Goal: Transaction & Acquisition: Purchase product/service

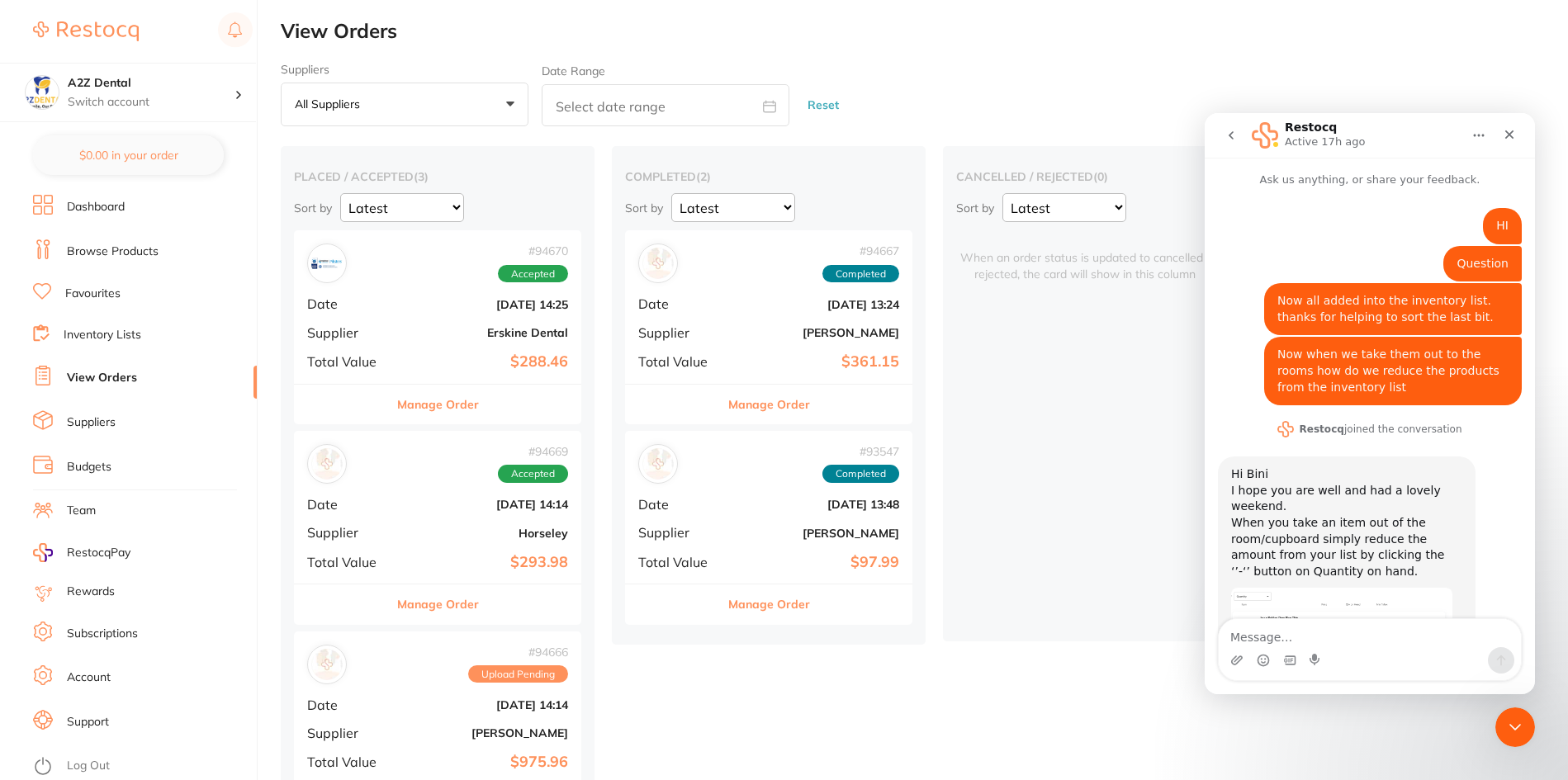
scroll to position [673, 0]
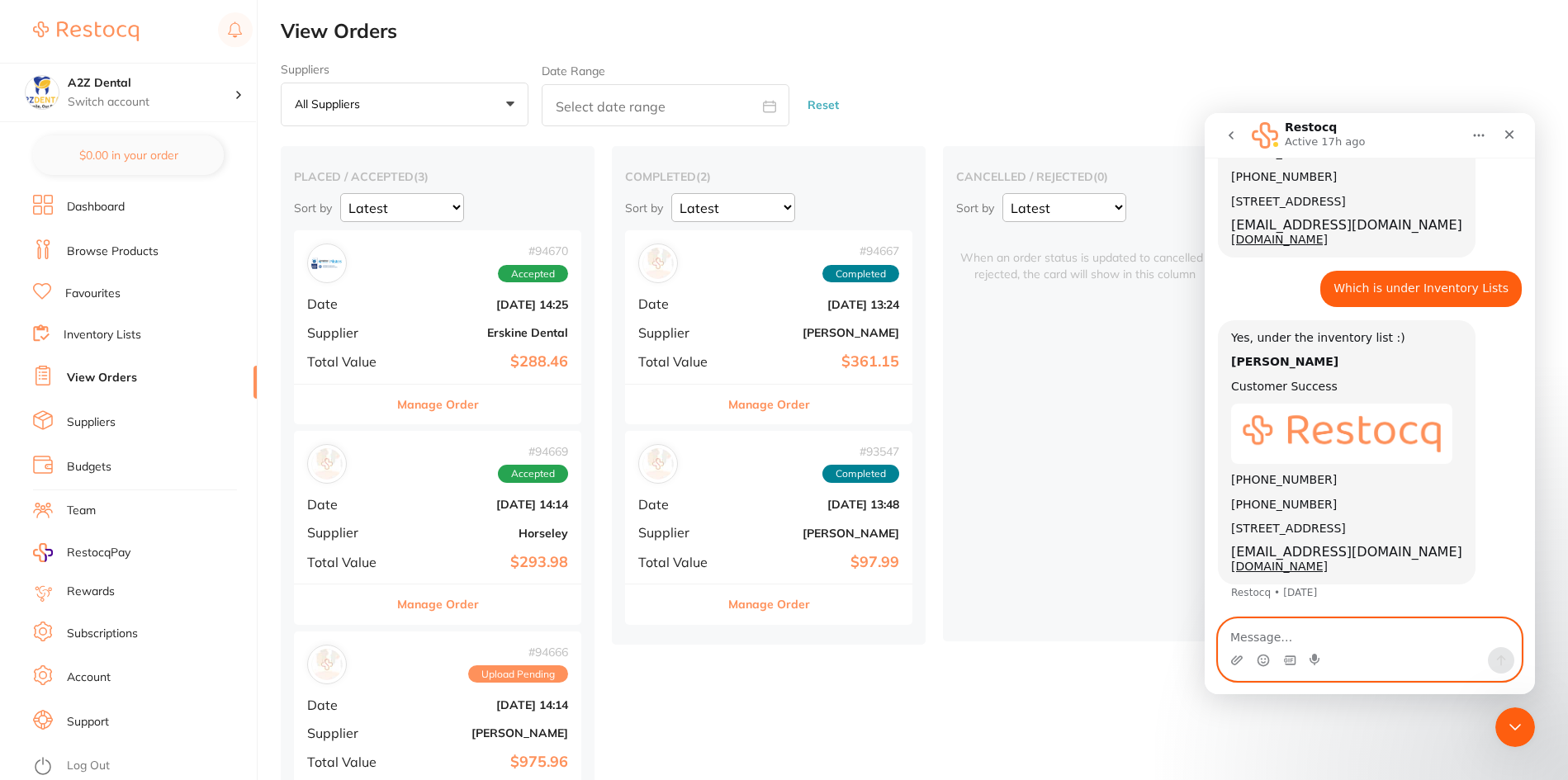
click at [1288, 634] on textarea "Message…" at bounding box center [1369, 633] width 302 height 28
type textarea "can some one give us a call please"
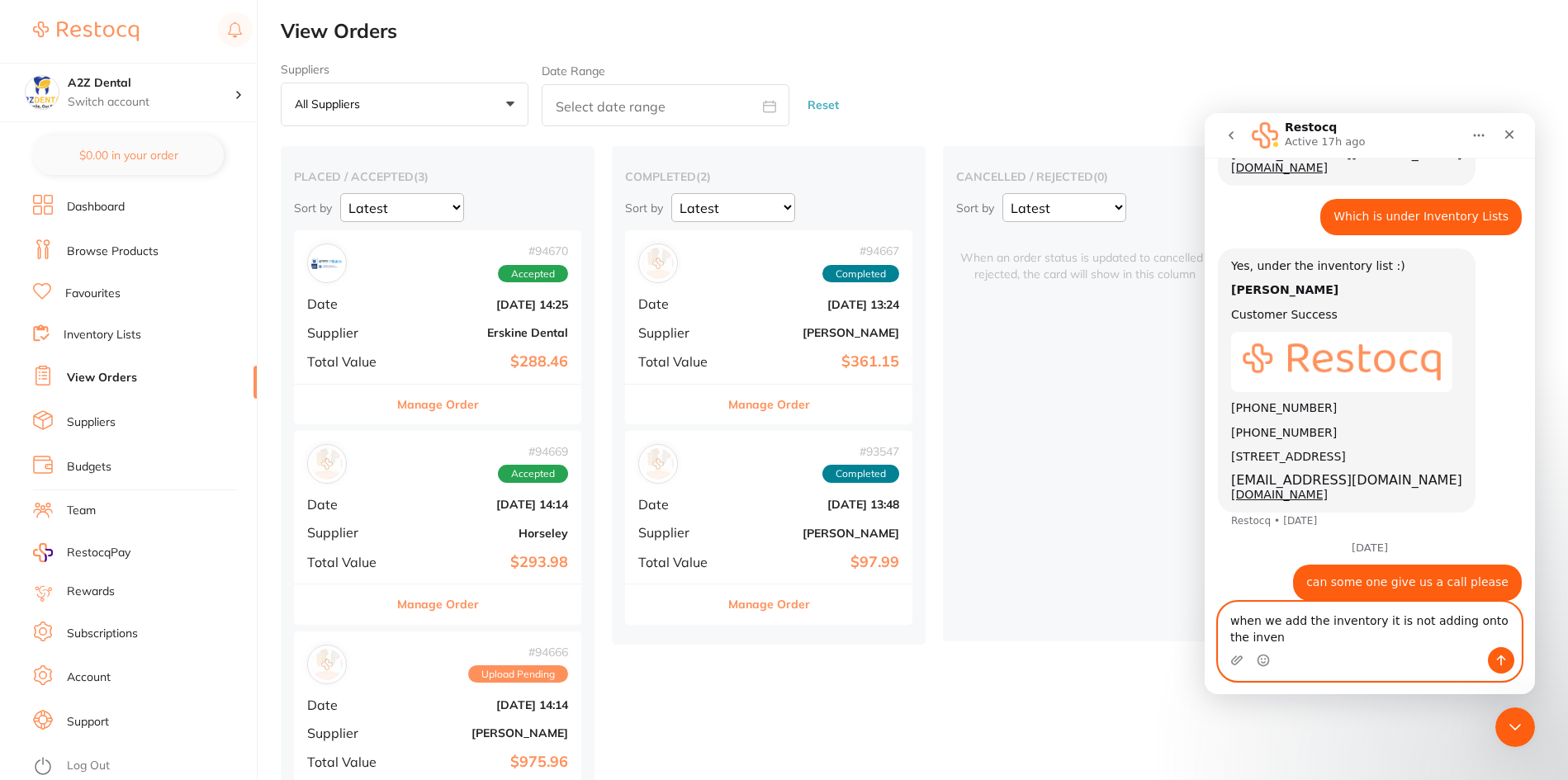
scroll to position [783, 0]
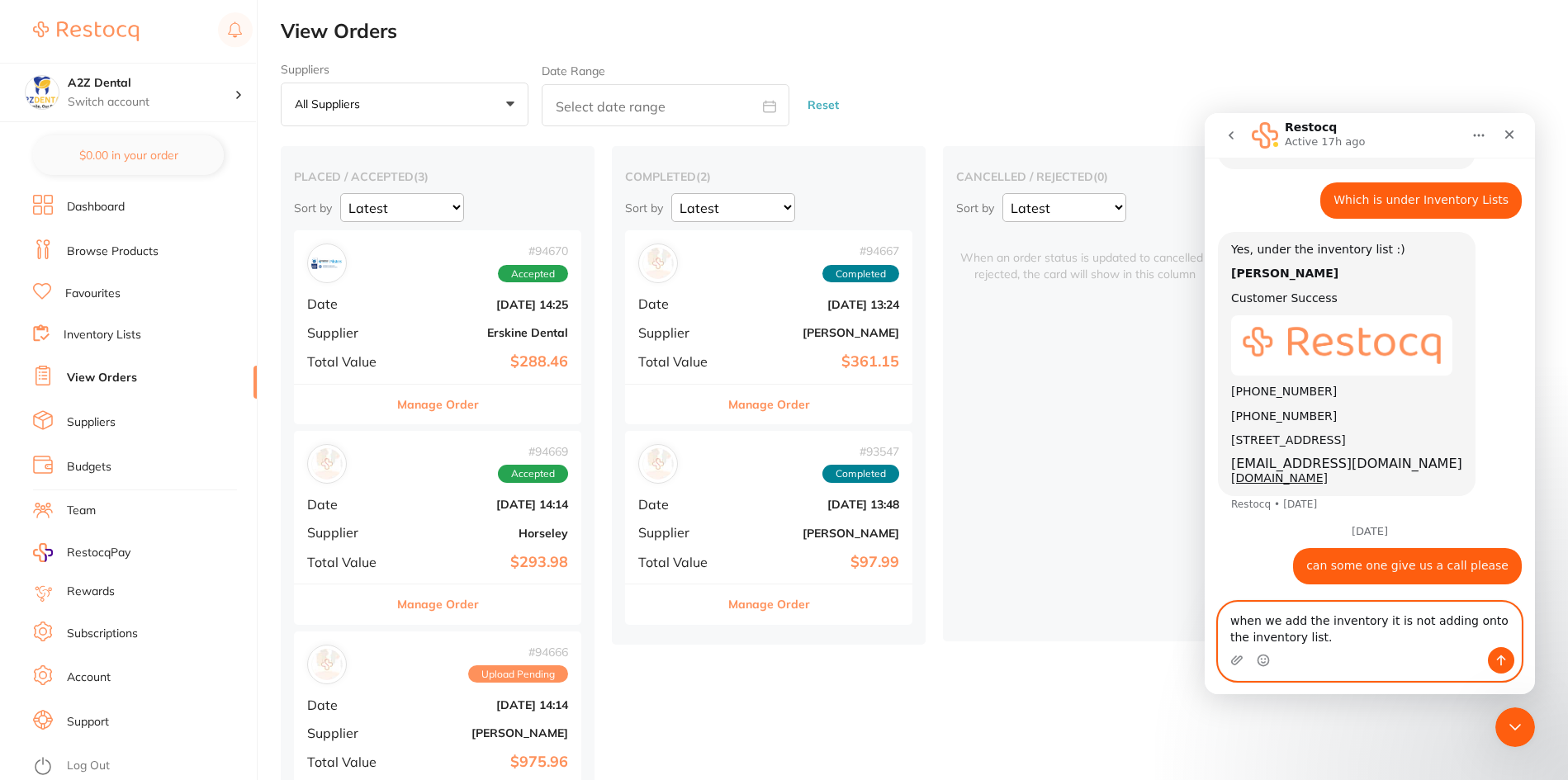
type textarea "when we add the inventory it is not adding onto the inventory list."
click at [1496, 651] on button "Send a message…" at bounding box center [1500, 660] width 26 height 26
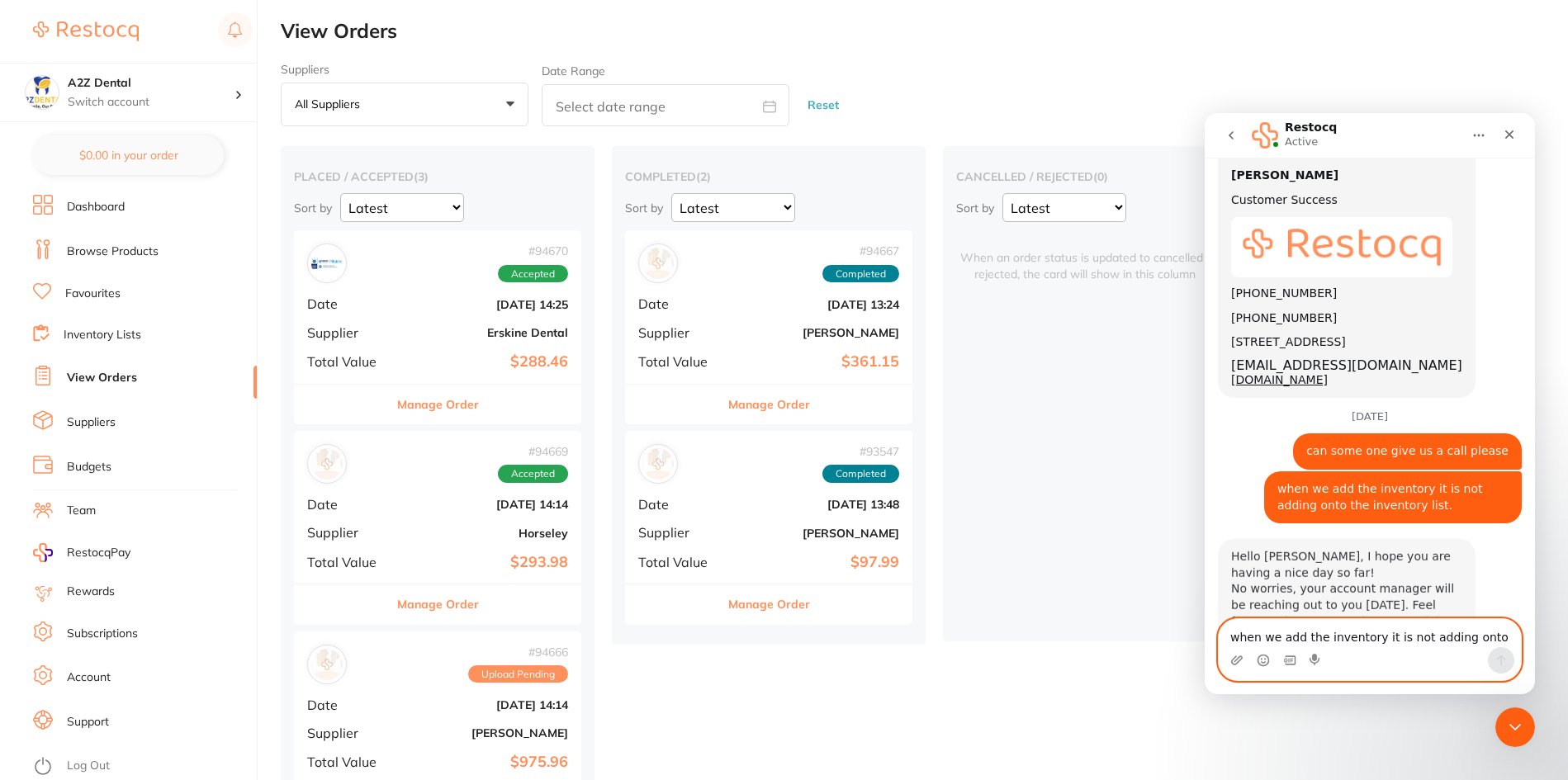
scroll to position [935, 0]
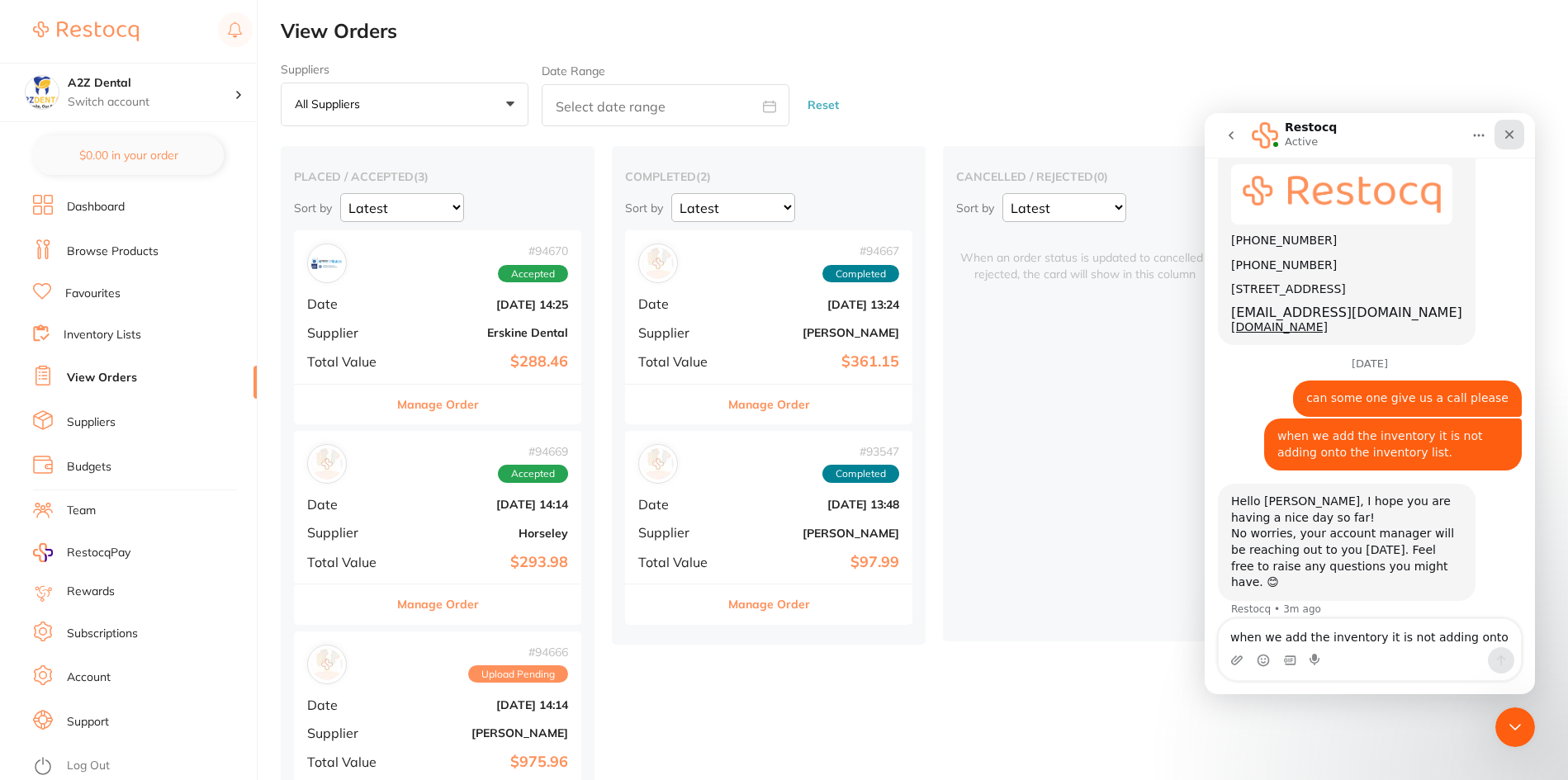
click at [1505, 140] on icon "Close" at bounding box center [1510, 135] width 14 height 14
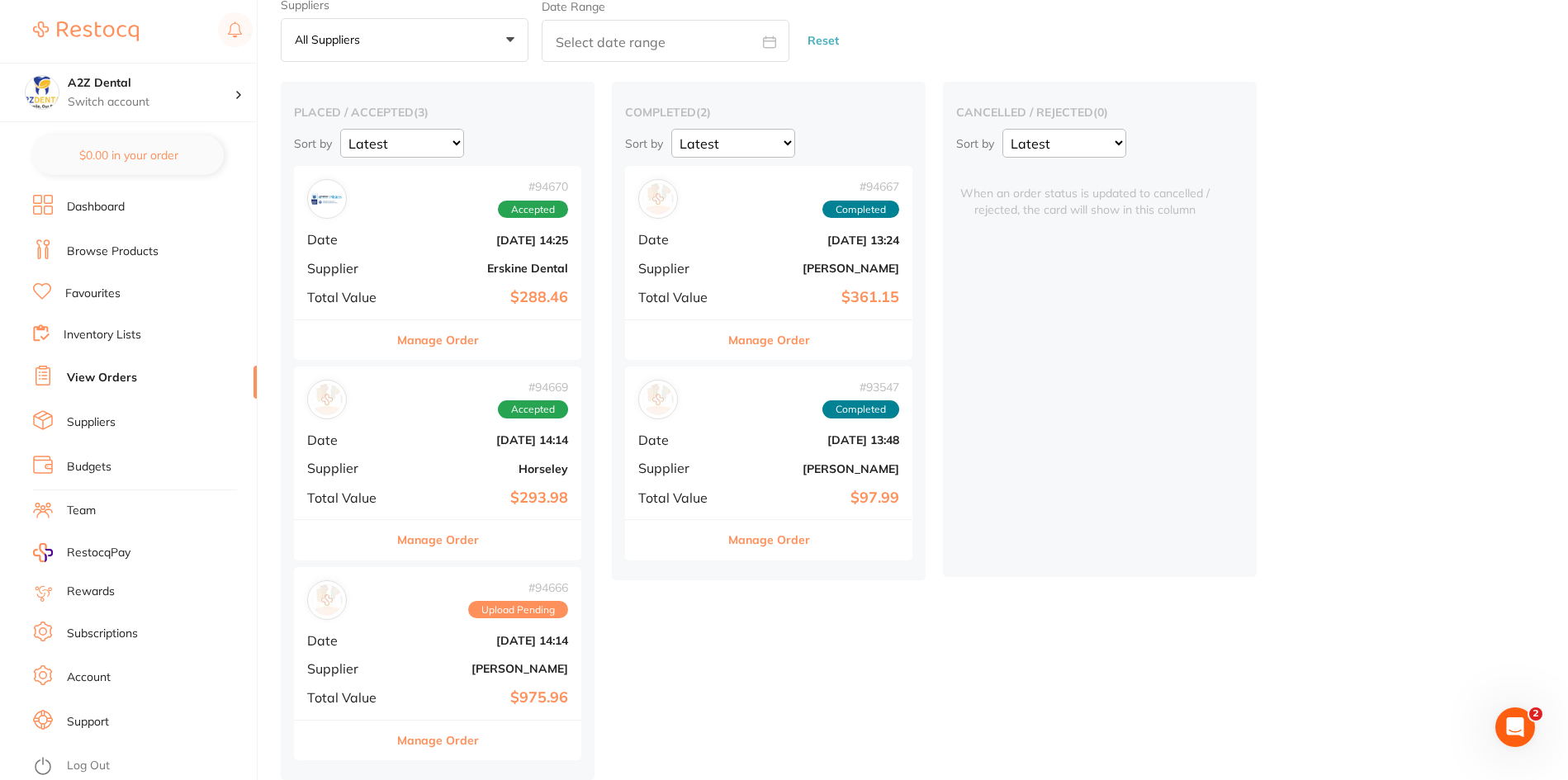
scroll to position [0, 0]
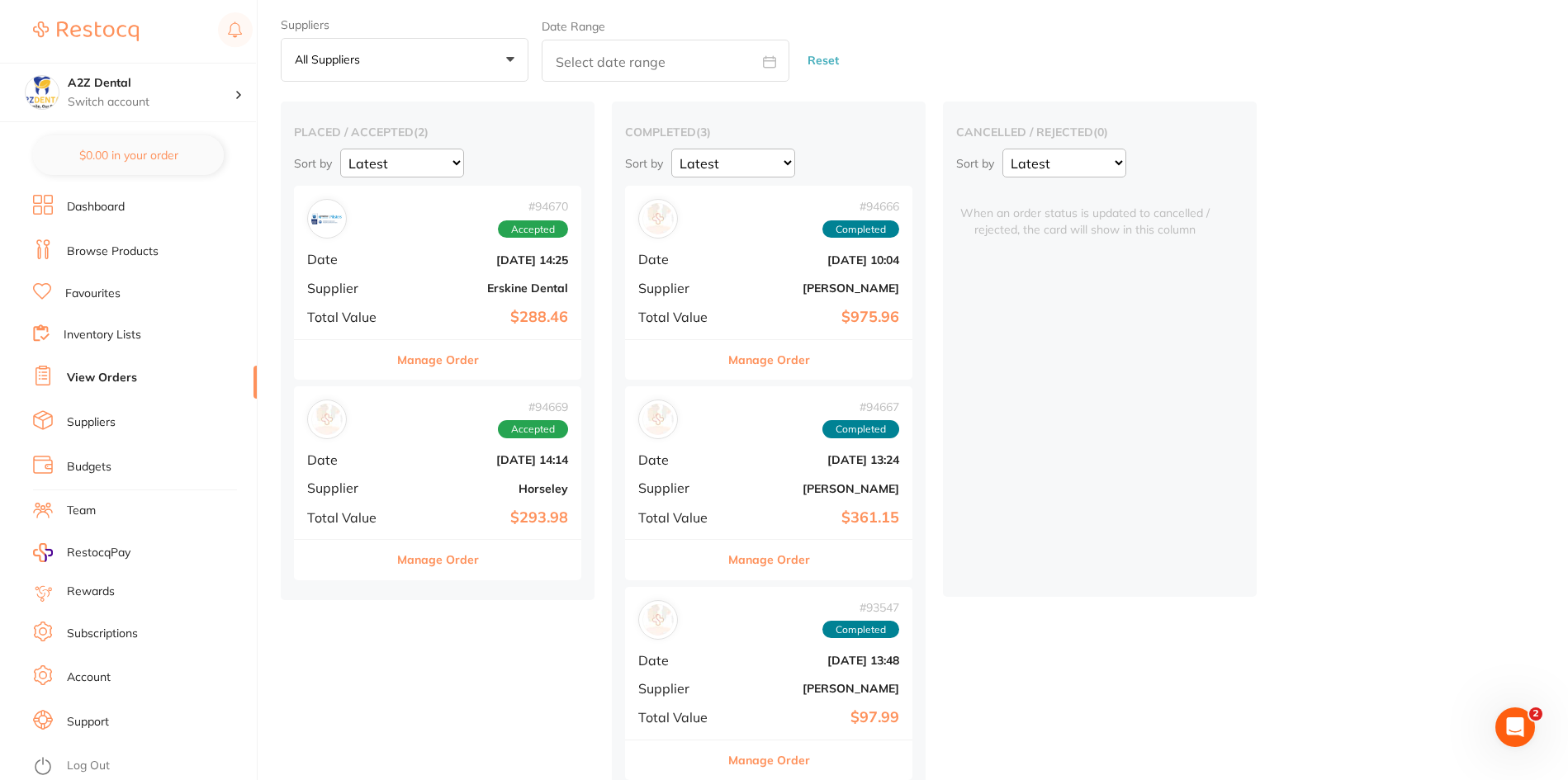
scroll to position [69, 0]
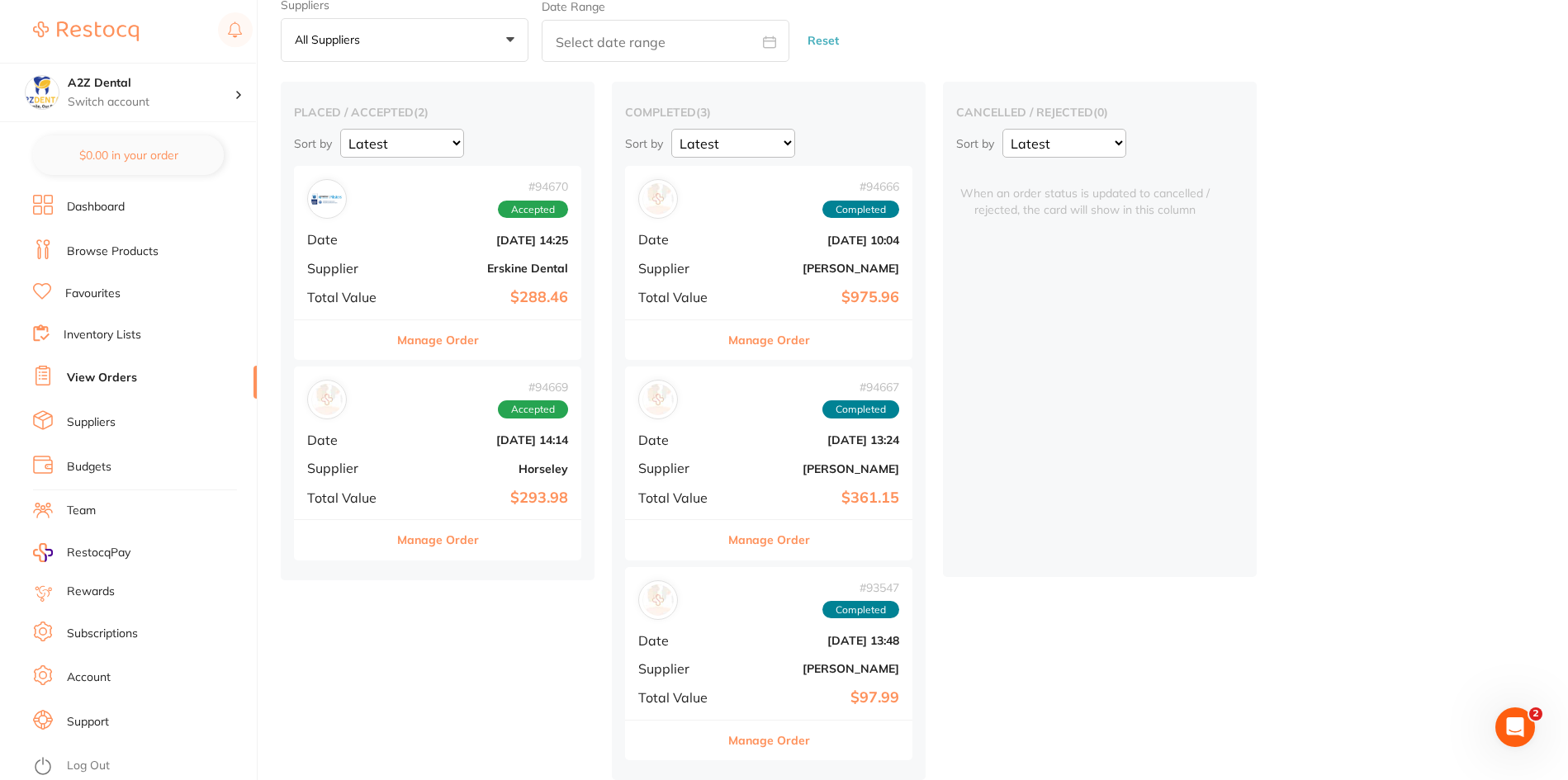
click at [102, 332] on link "Inventory Lists" at bounding box center [102, 335] width 78 height 17
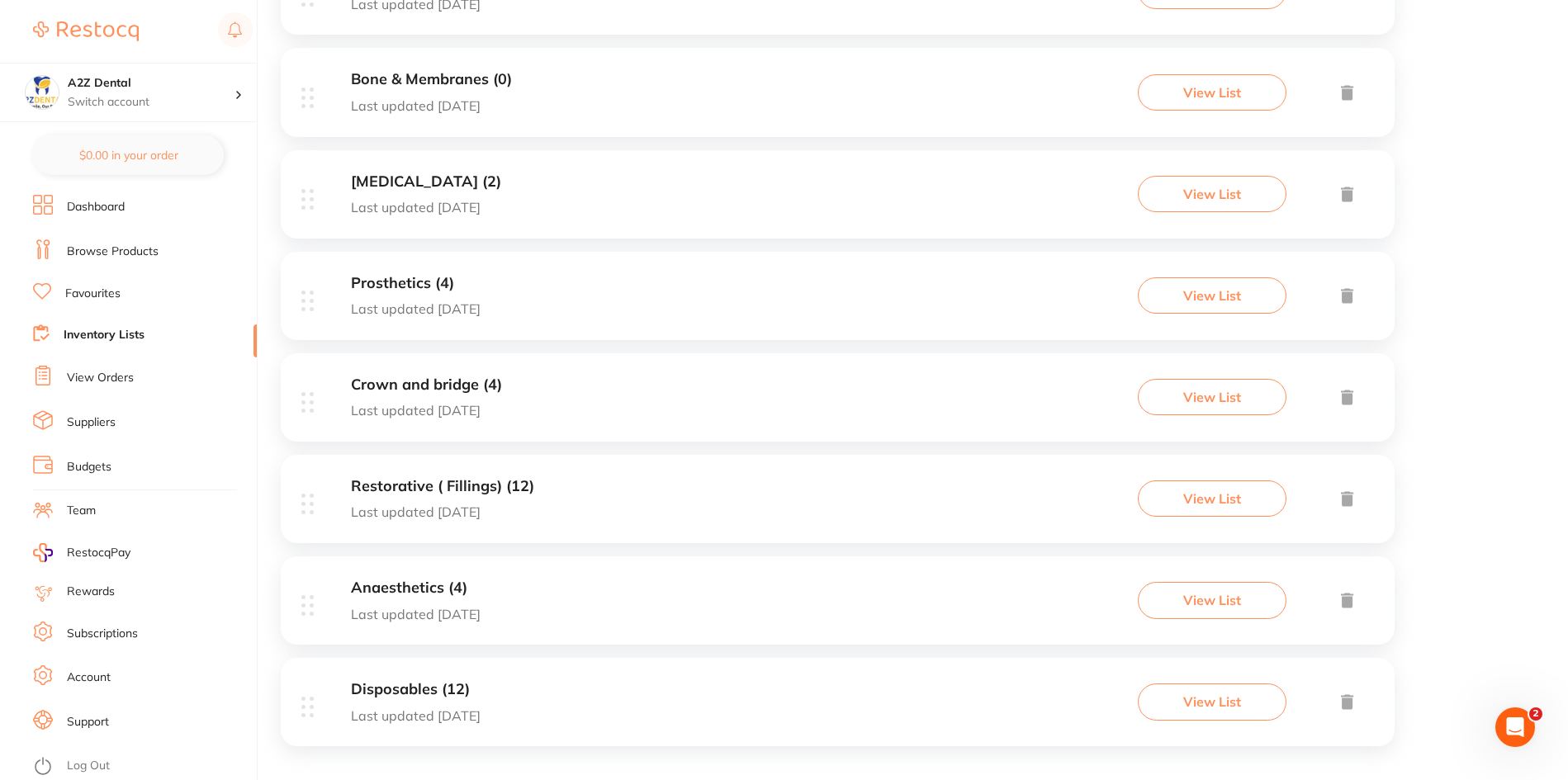
scroll to position [612, 0]
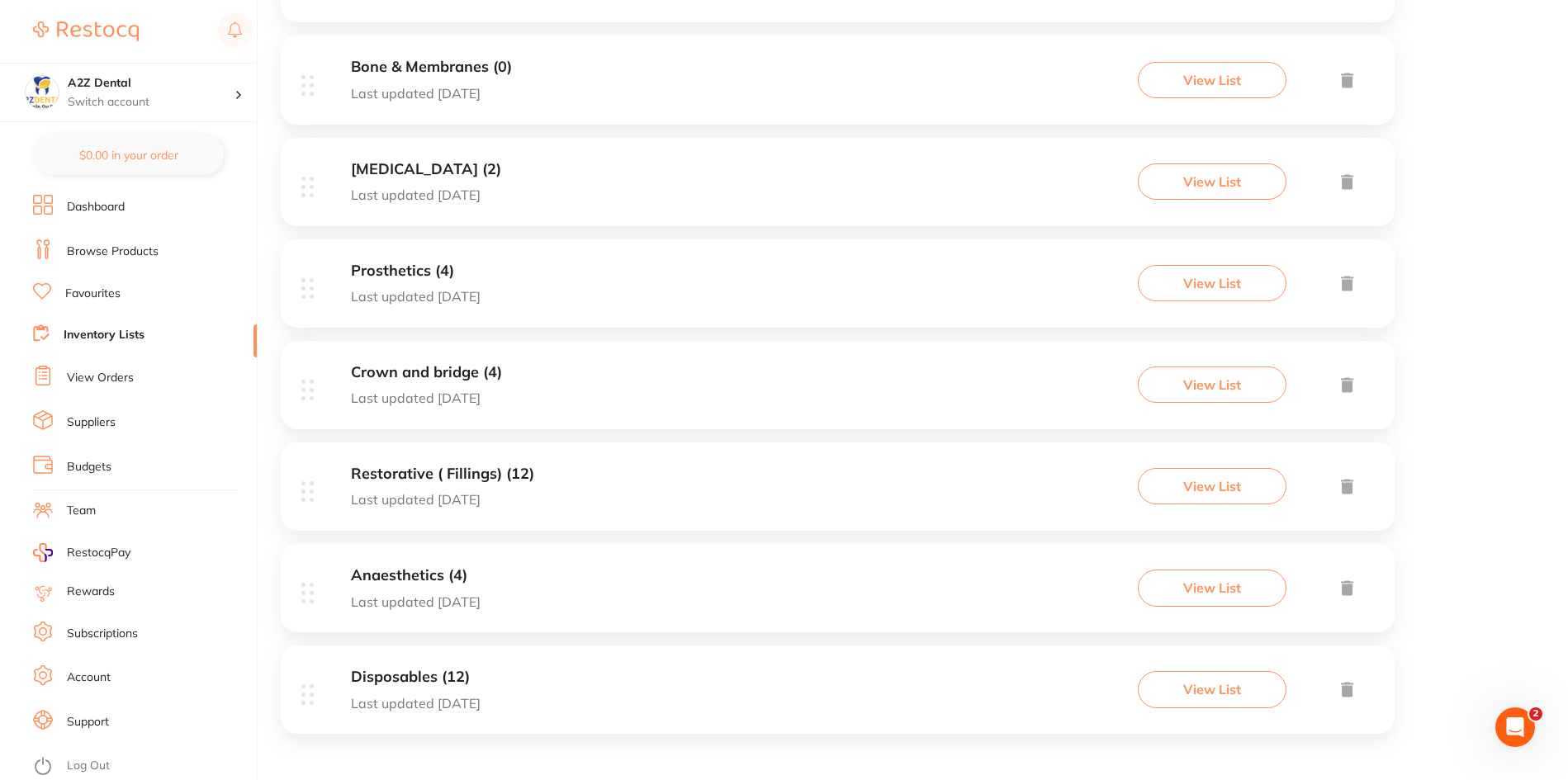
click at [389, 700] on p "Last updated [DATE]" at bounding box center [415, 704] width 129 height 15
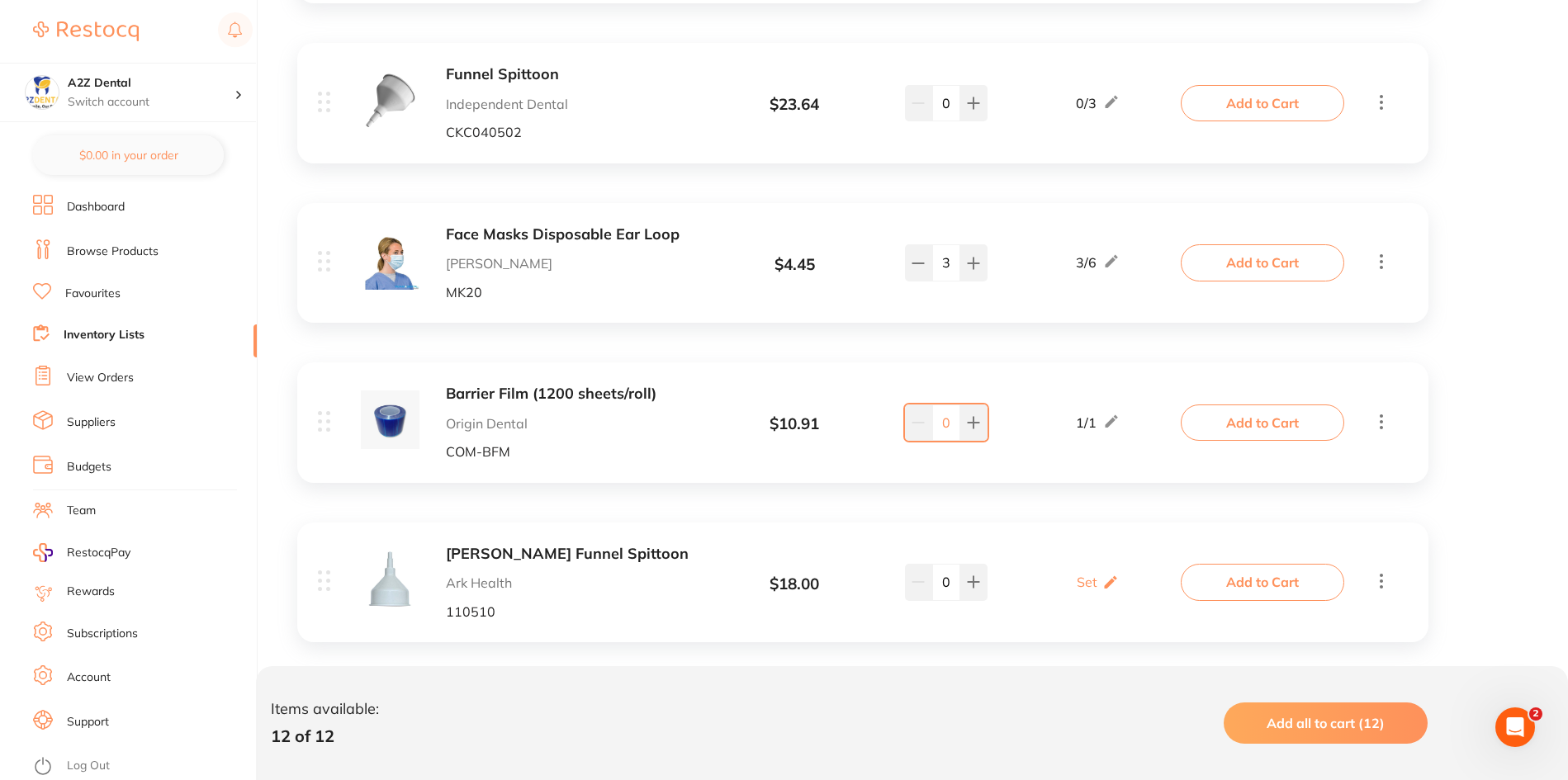
scroll to position [1718, 0]
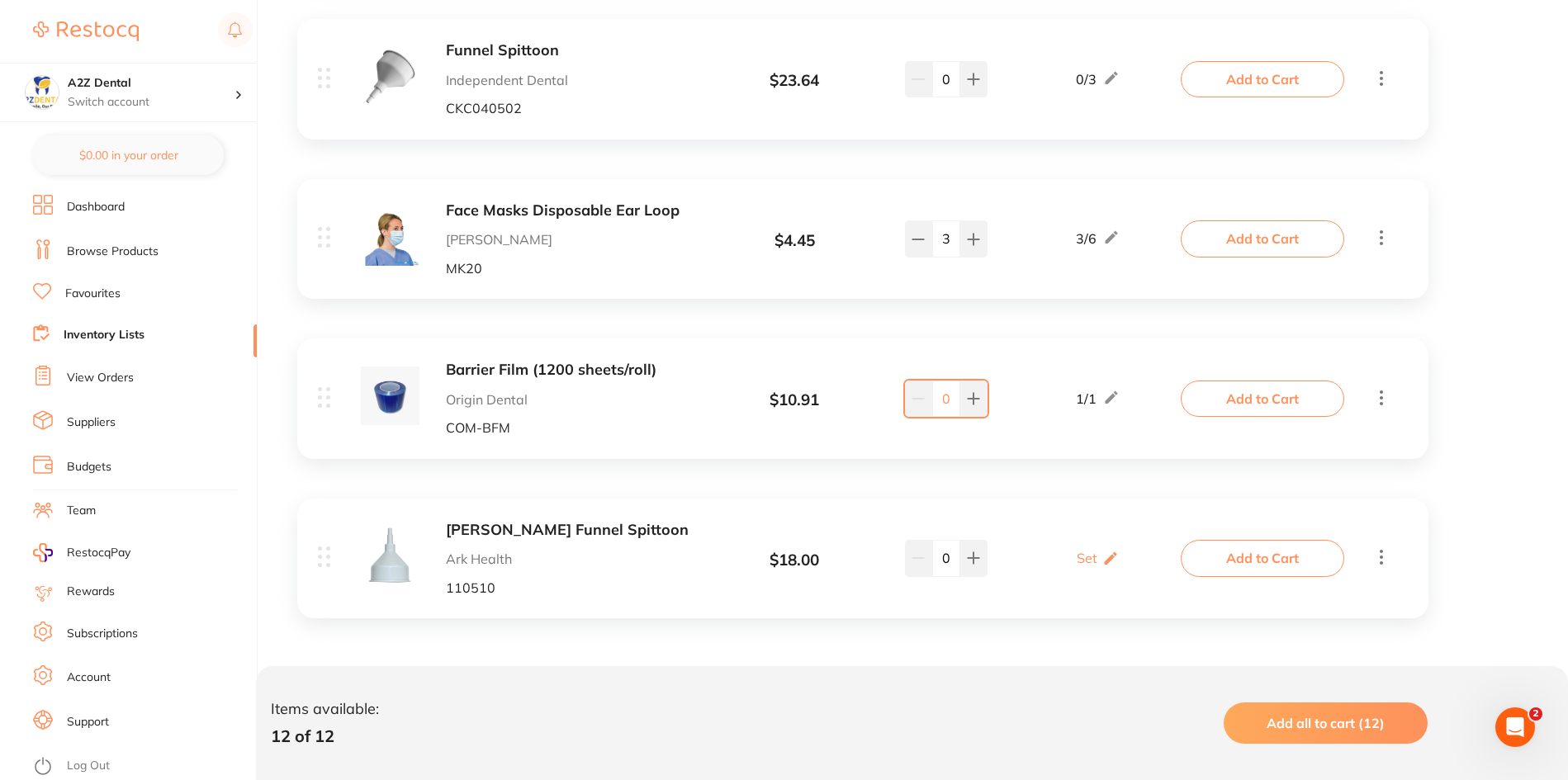
click at [97, 419] on link "Suppliers" at bounding box center [91, 423] width 49 height 17
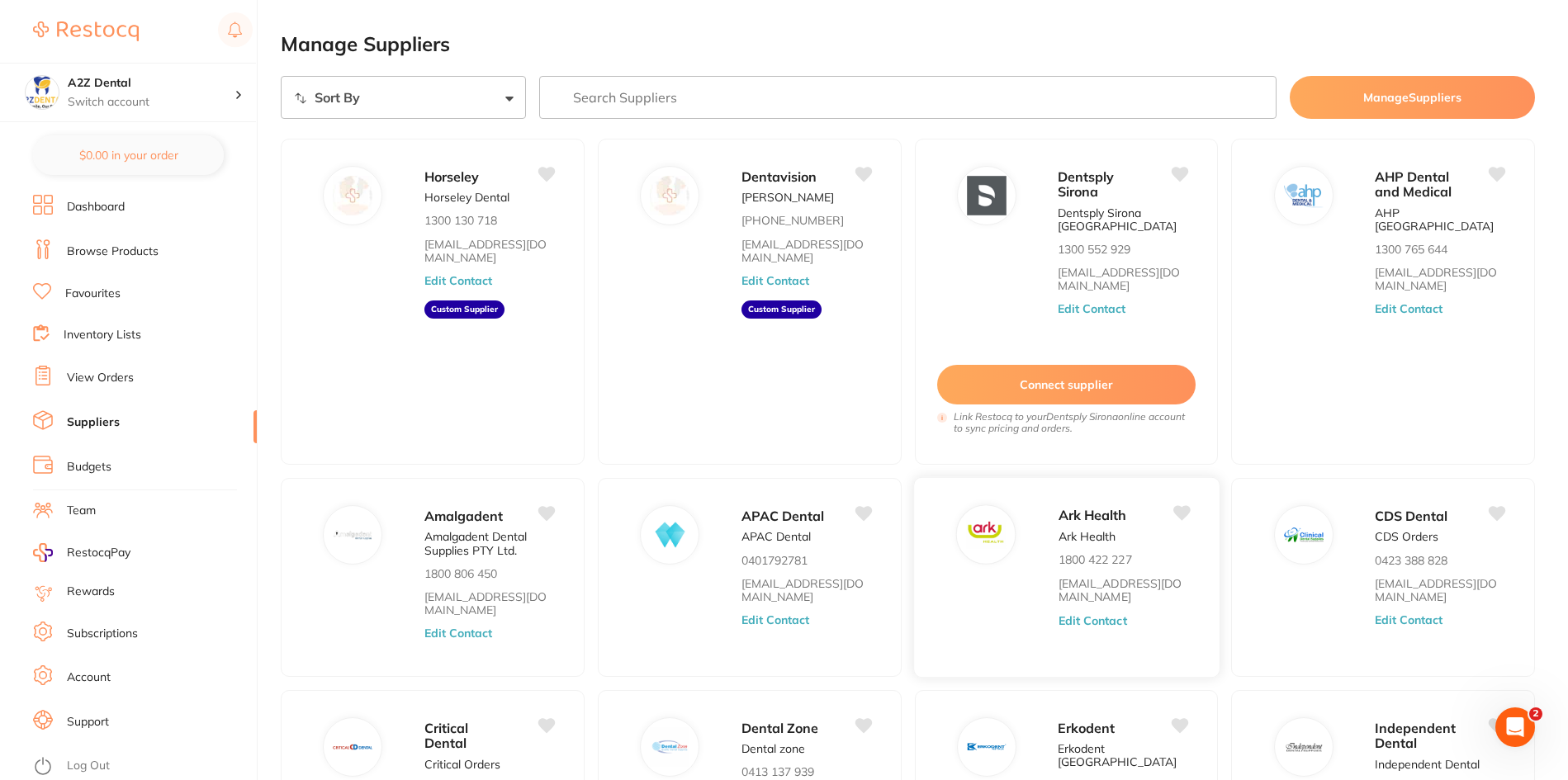
click at [1100, 613] on button "Edit Contact" at bounding box center [1092, 620] width 69 height 14
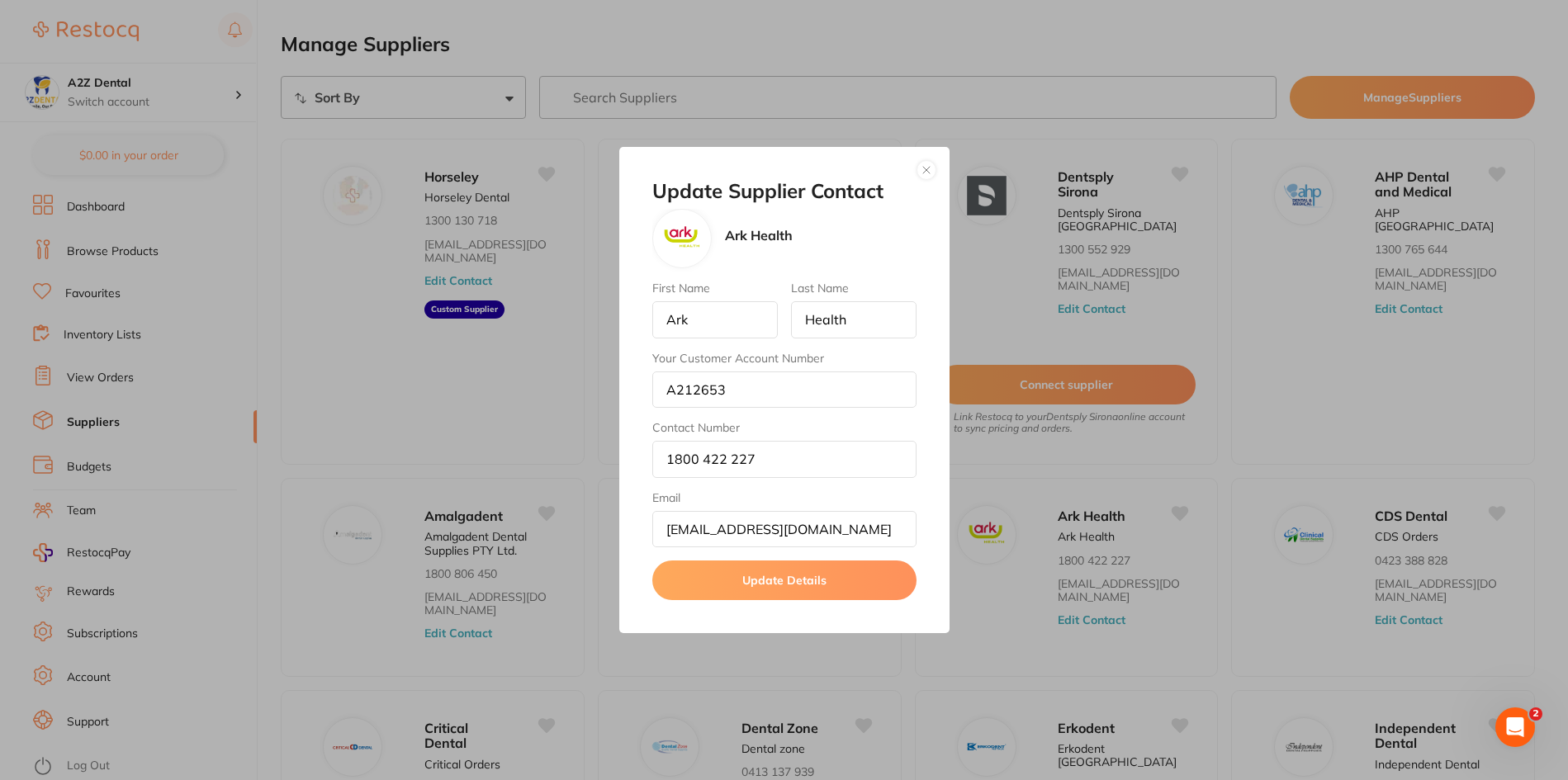
click at [926, 166] on button "button" at bounding box center [926, 169] width 19 height 19
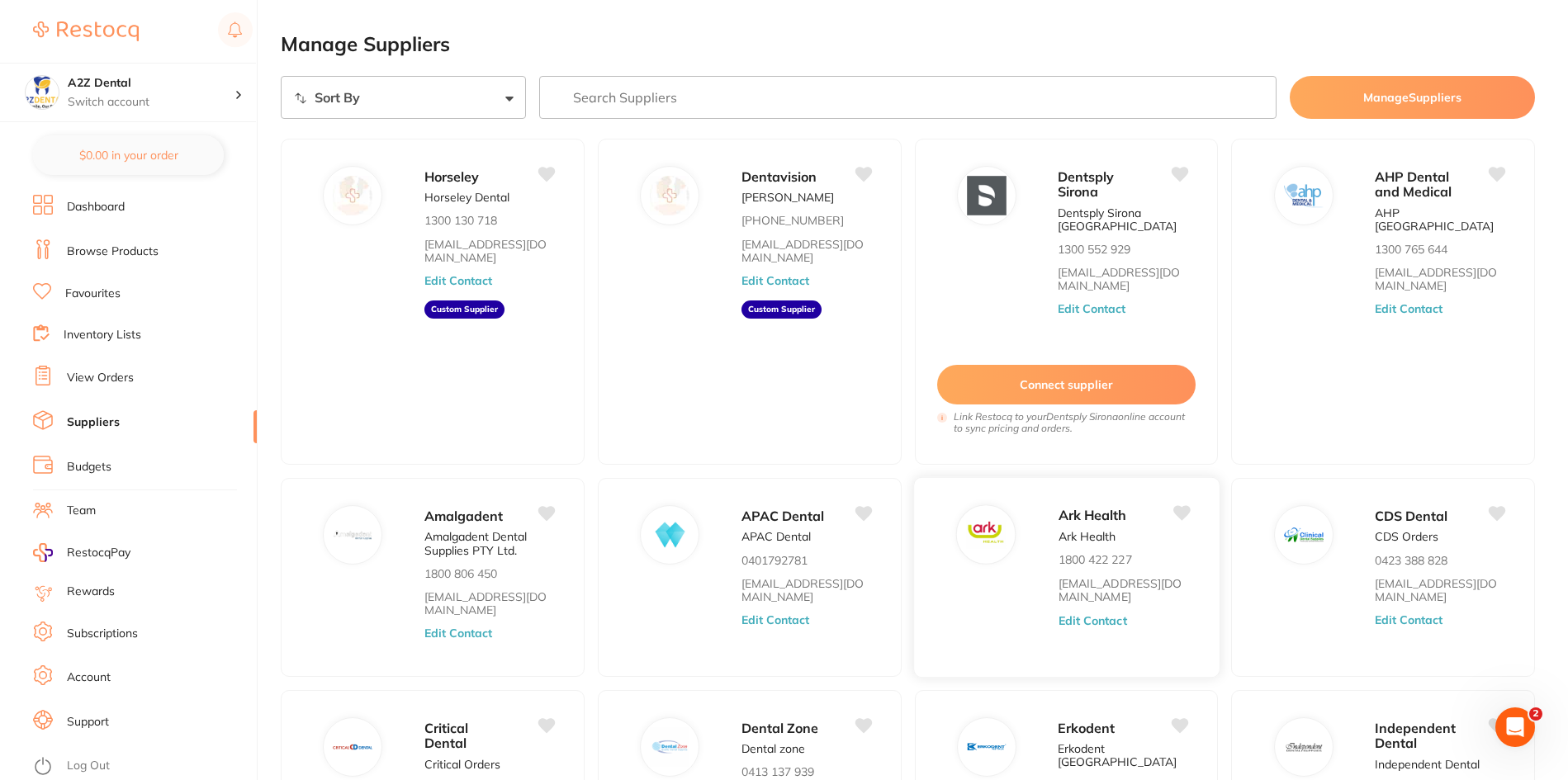
click at [1080, 613] on button "Edit Contact" at bounding box center [1092, 620] width 69 height 14
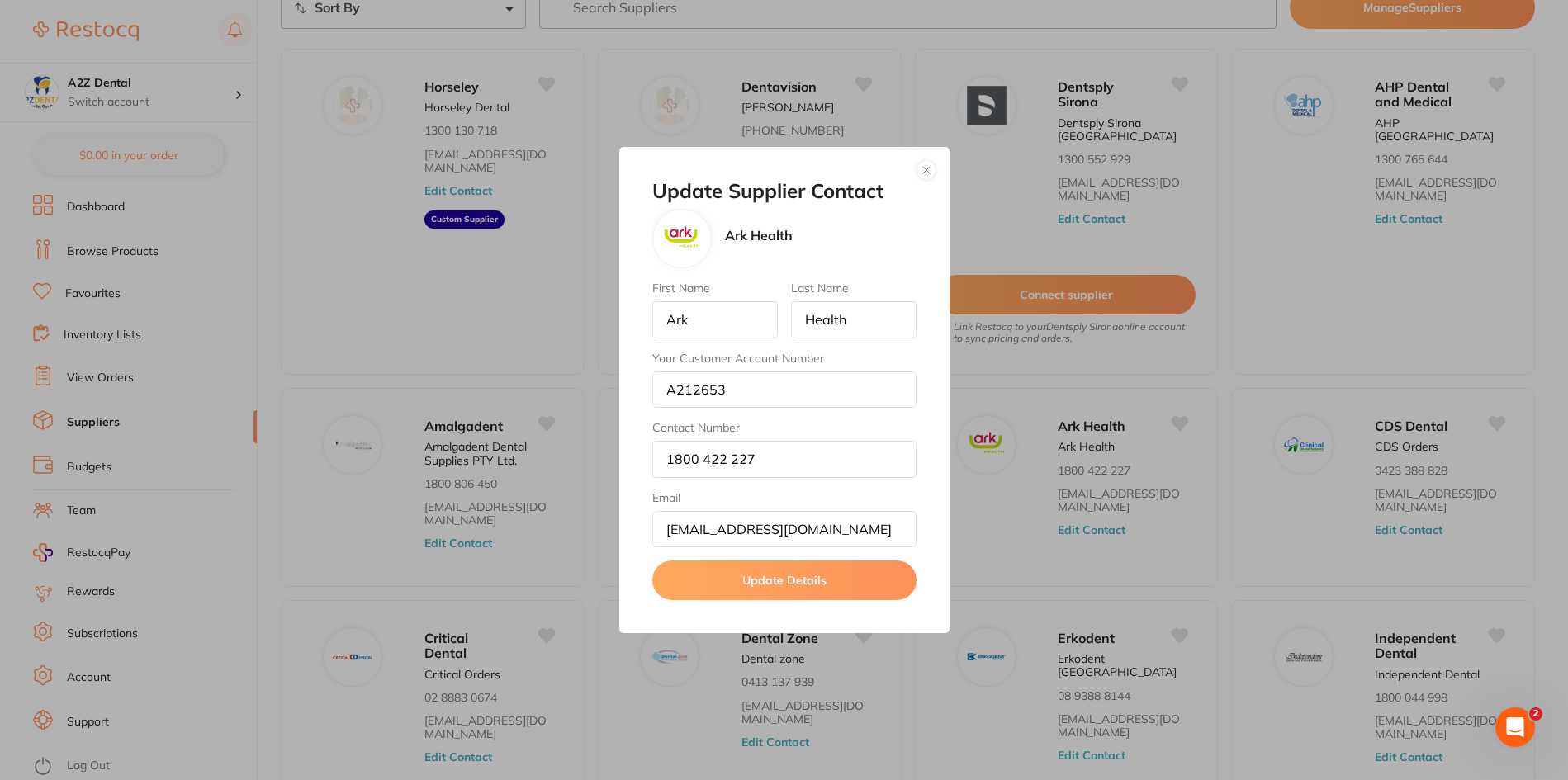
scroll to position [222, 0]
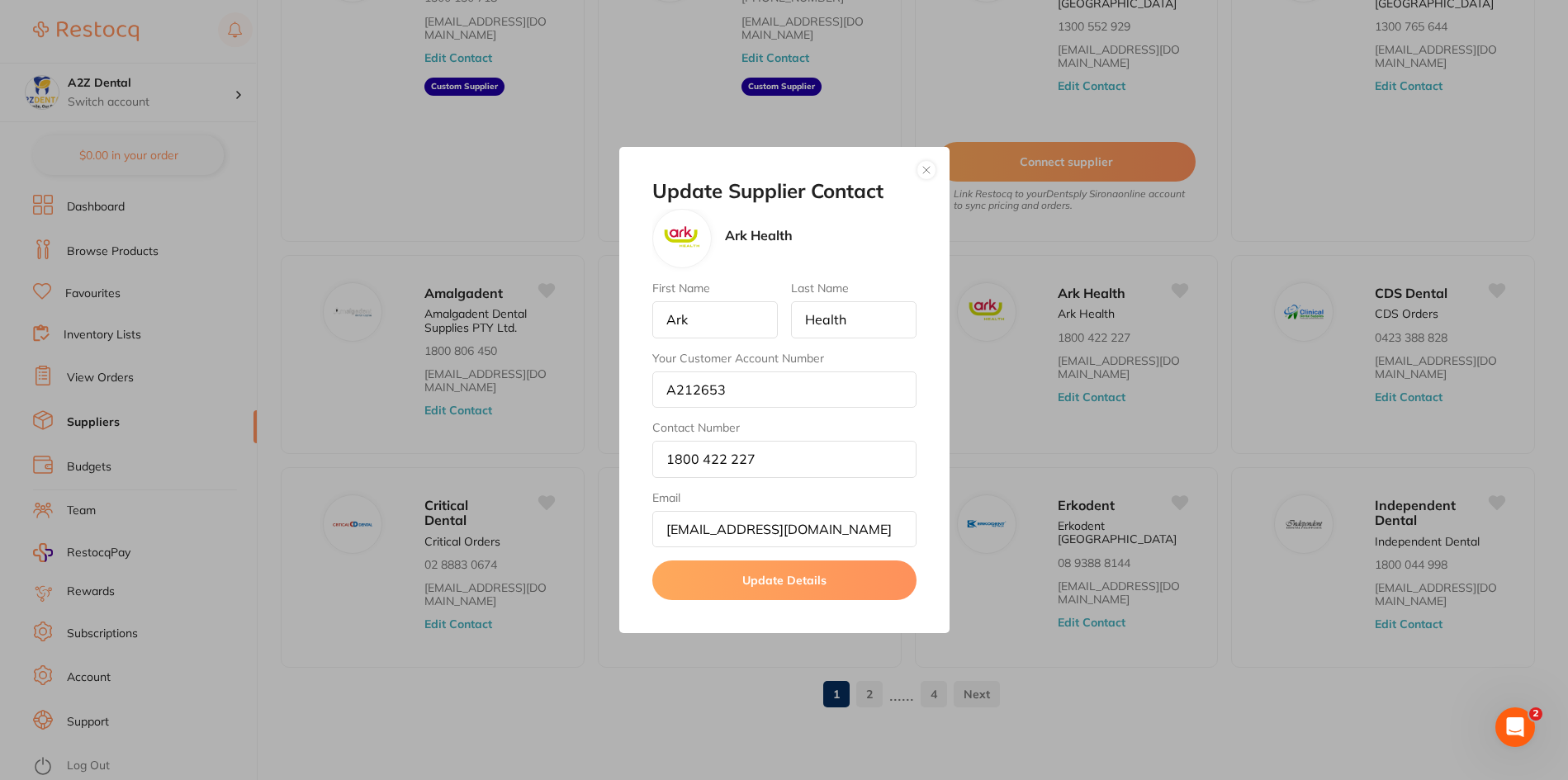
click at [929, 171] on button "button" at bounding box center [926, 169] width 19 height 19
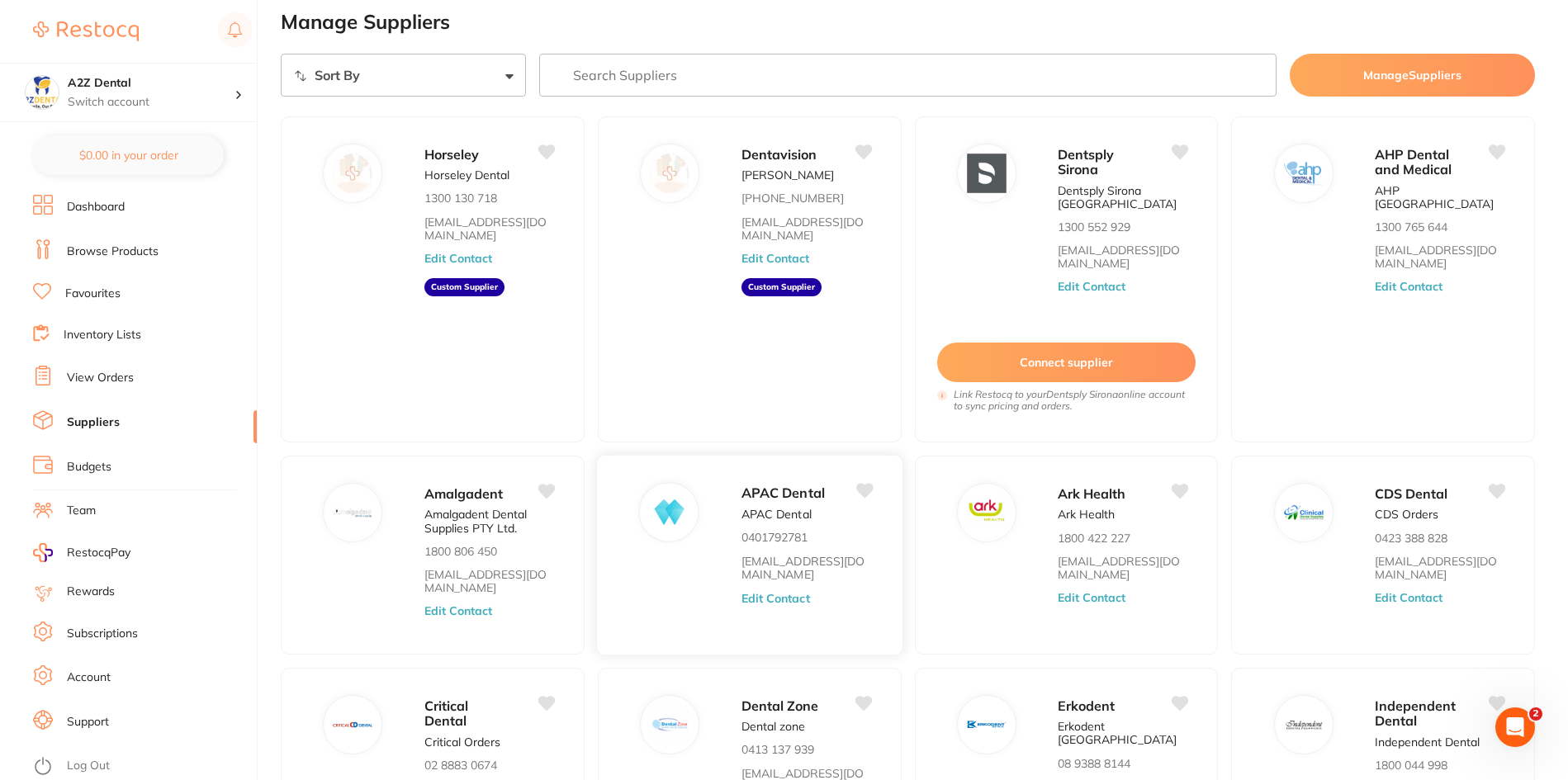
scroll to position [0, 0]
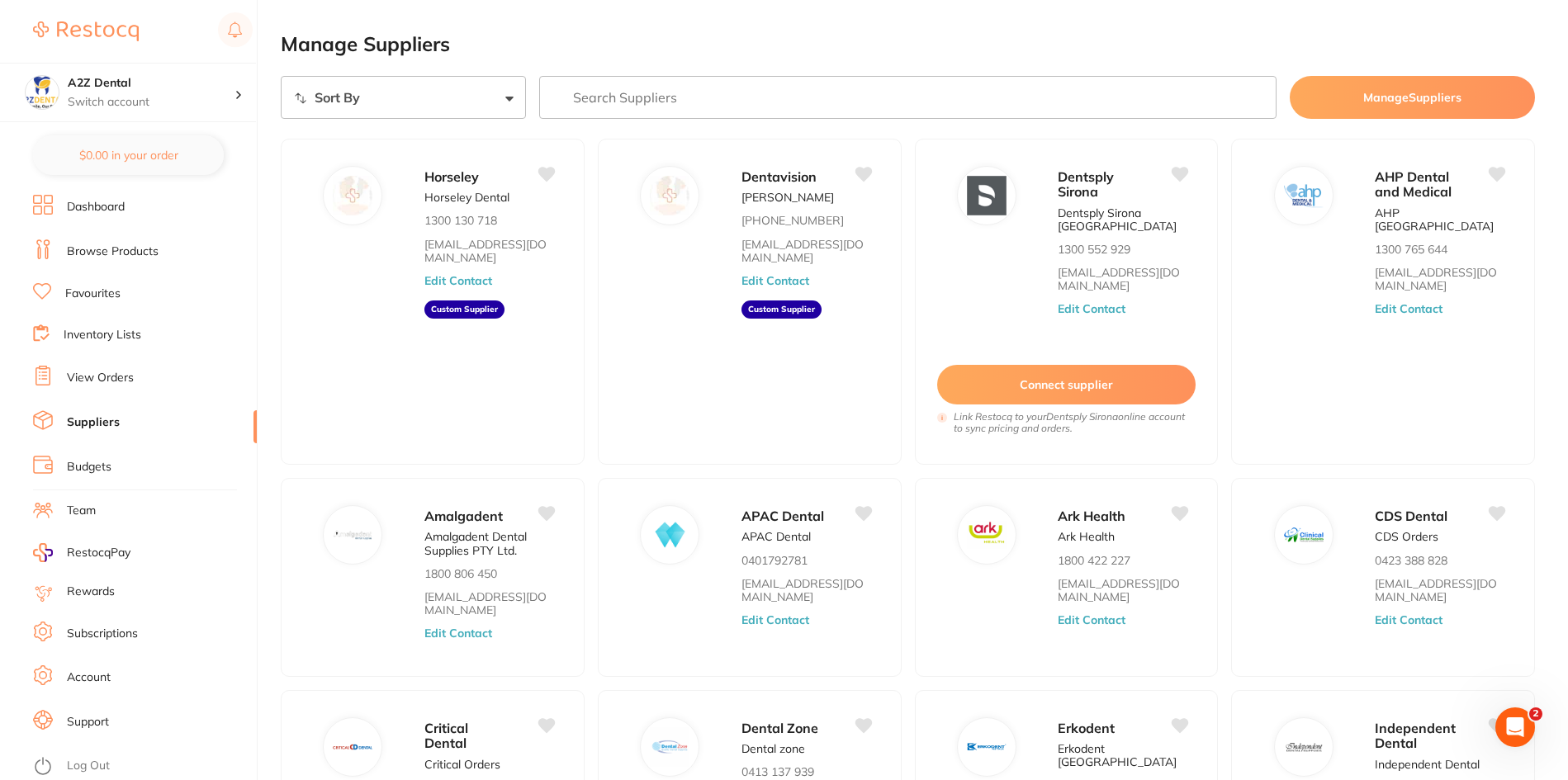
click at [771, 4] on main "Manage Suppliers Sort By A-Z Z-A Manage Suppliers Horseley Horseley Dental 1300…" at bounding box center [924, 502] width 1287 height 1003
click at [1066, 386] on button "Connect supplier" at bounding box center [1066, 386] width 261 height 41
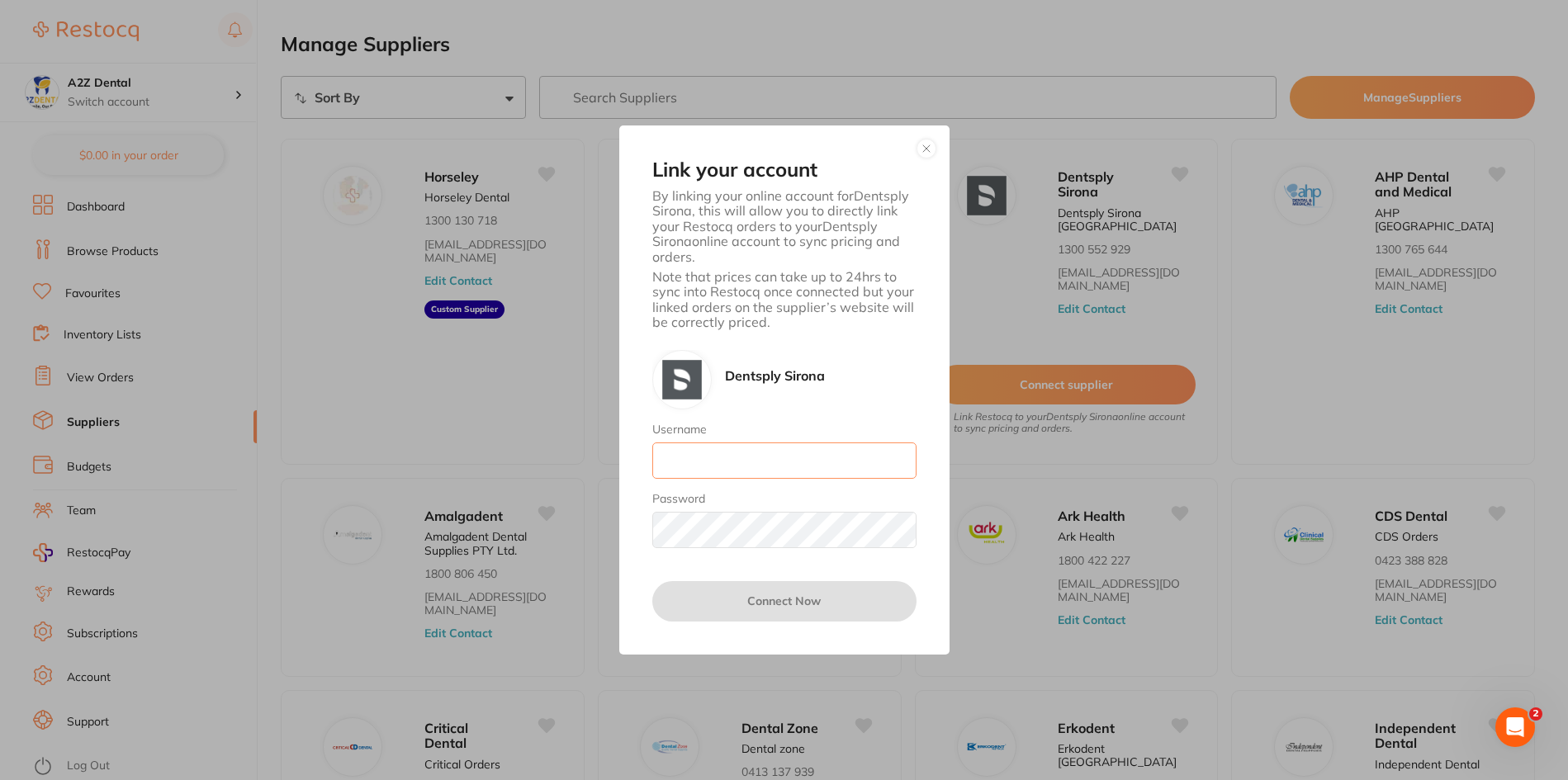
click at [745, 463] on input "Username" at bounding box center [784, 460] width 264 height 36
type input "[EMAIL_ADDRESS][DOMAIN_NAME]"
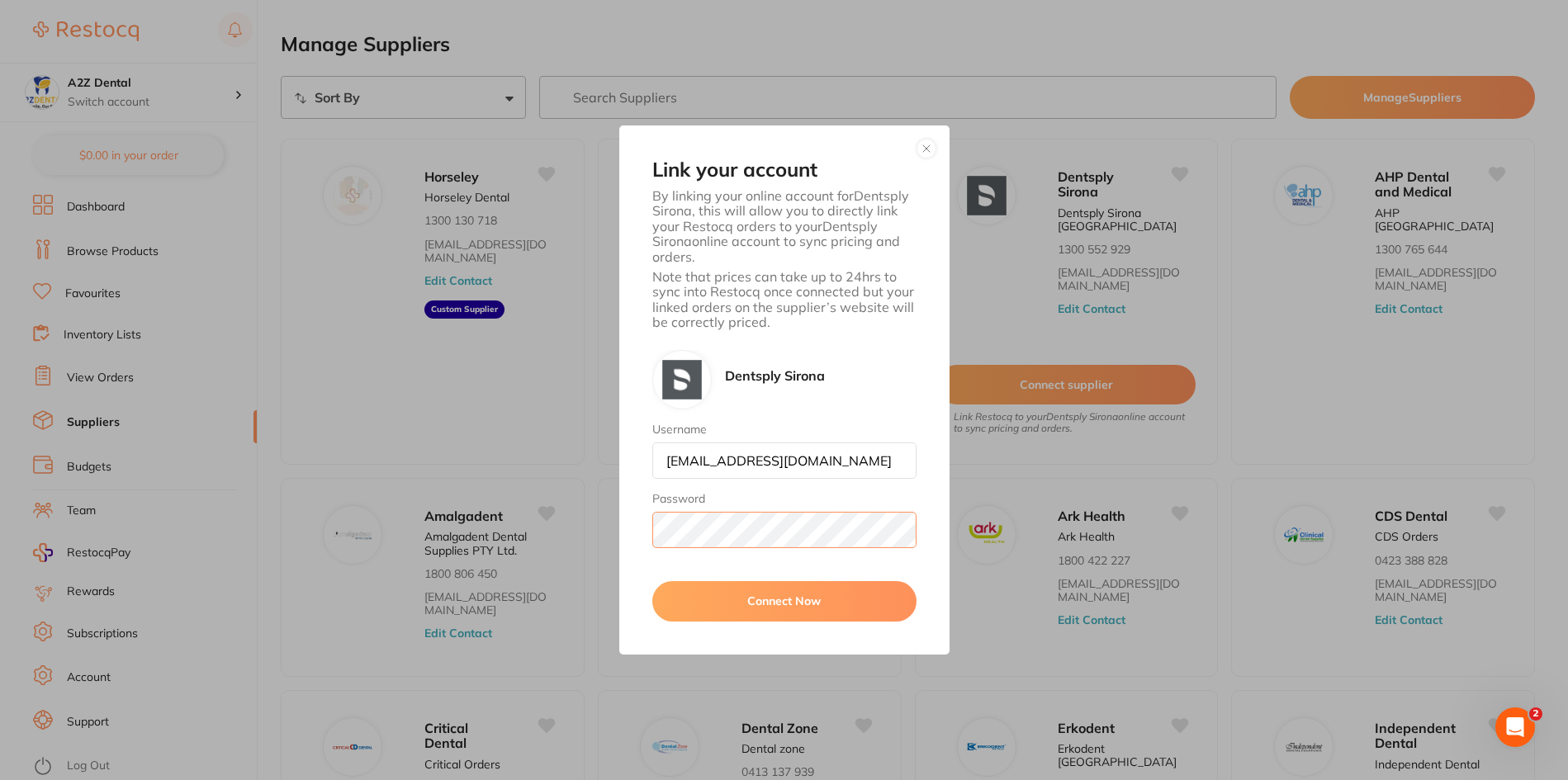
click at [652, 581] on button "Connect Now" at bounding box center [784, 601] width 264 height 40
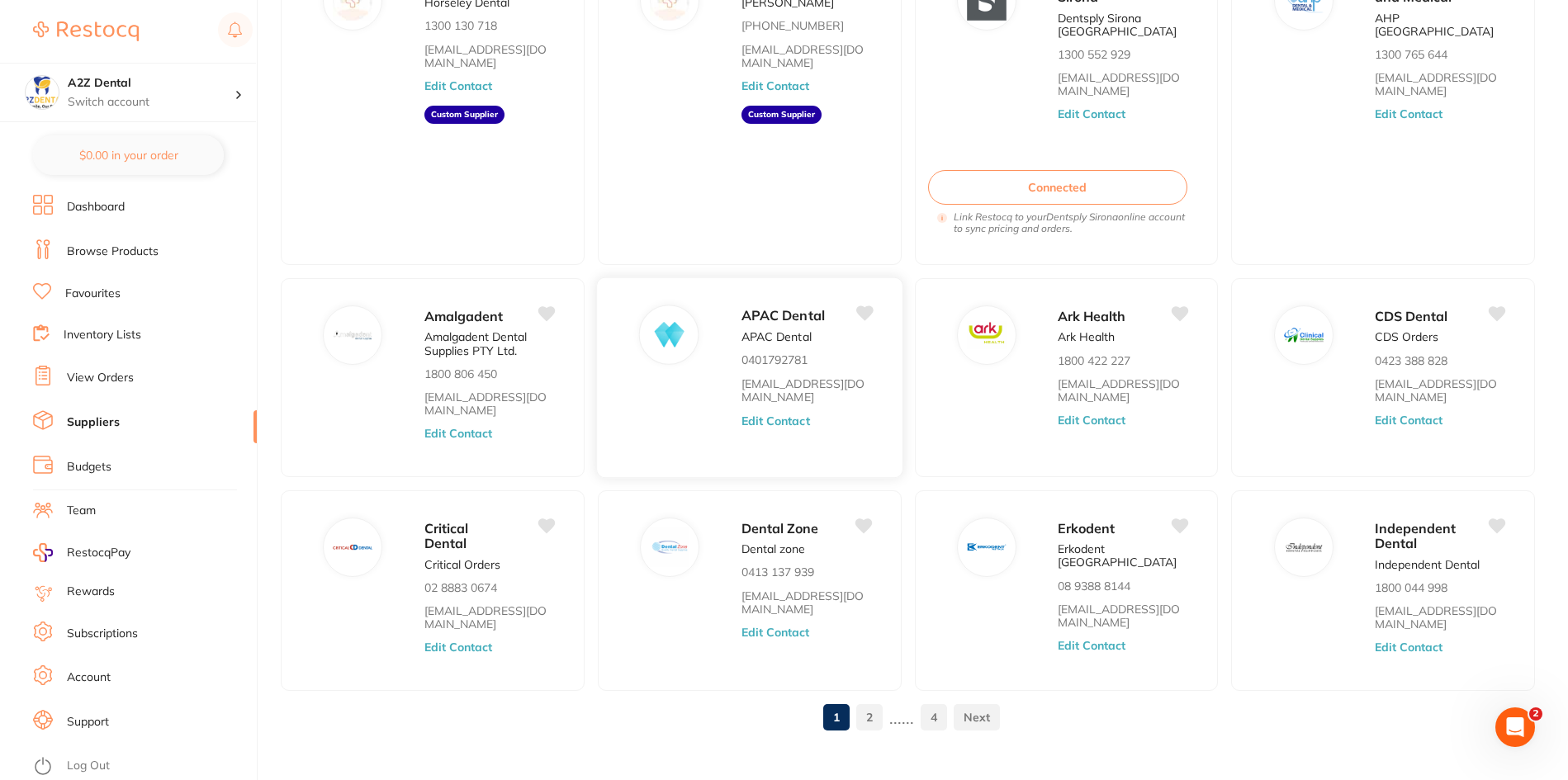
scroll to position [218, 0]
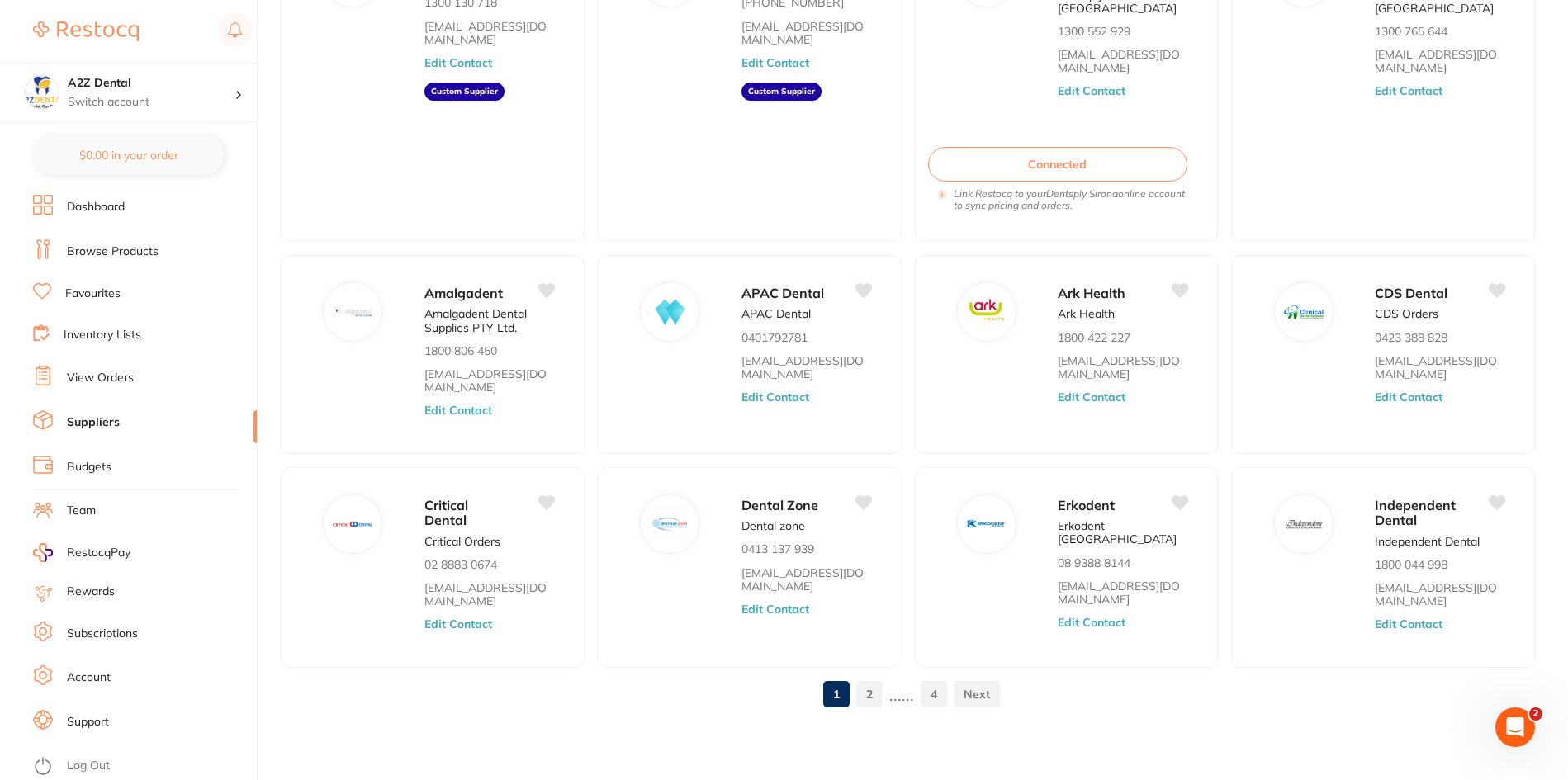
click at [867, 692] on link "2" at bounding box center [869, 694] width 26 height 33
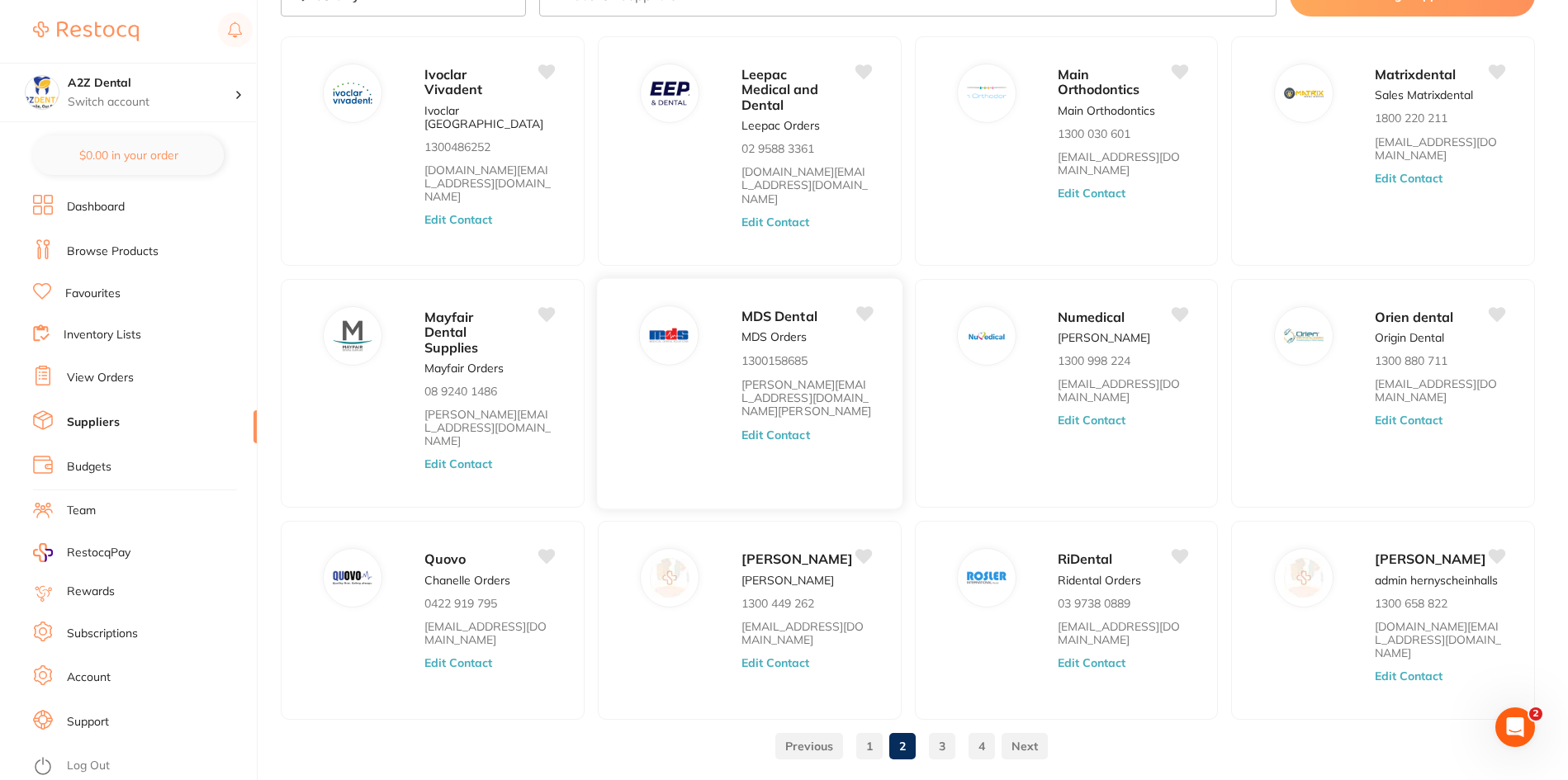
scroll to position [103, 0]
click at [939, 729] on link "3" at bounding box center [942, 745] width 26 height 33
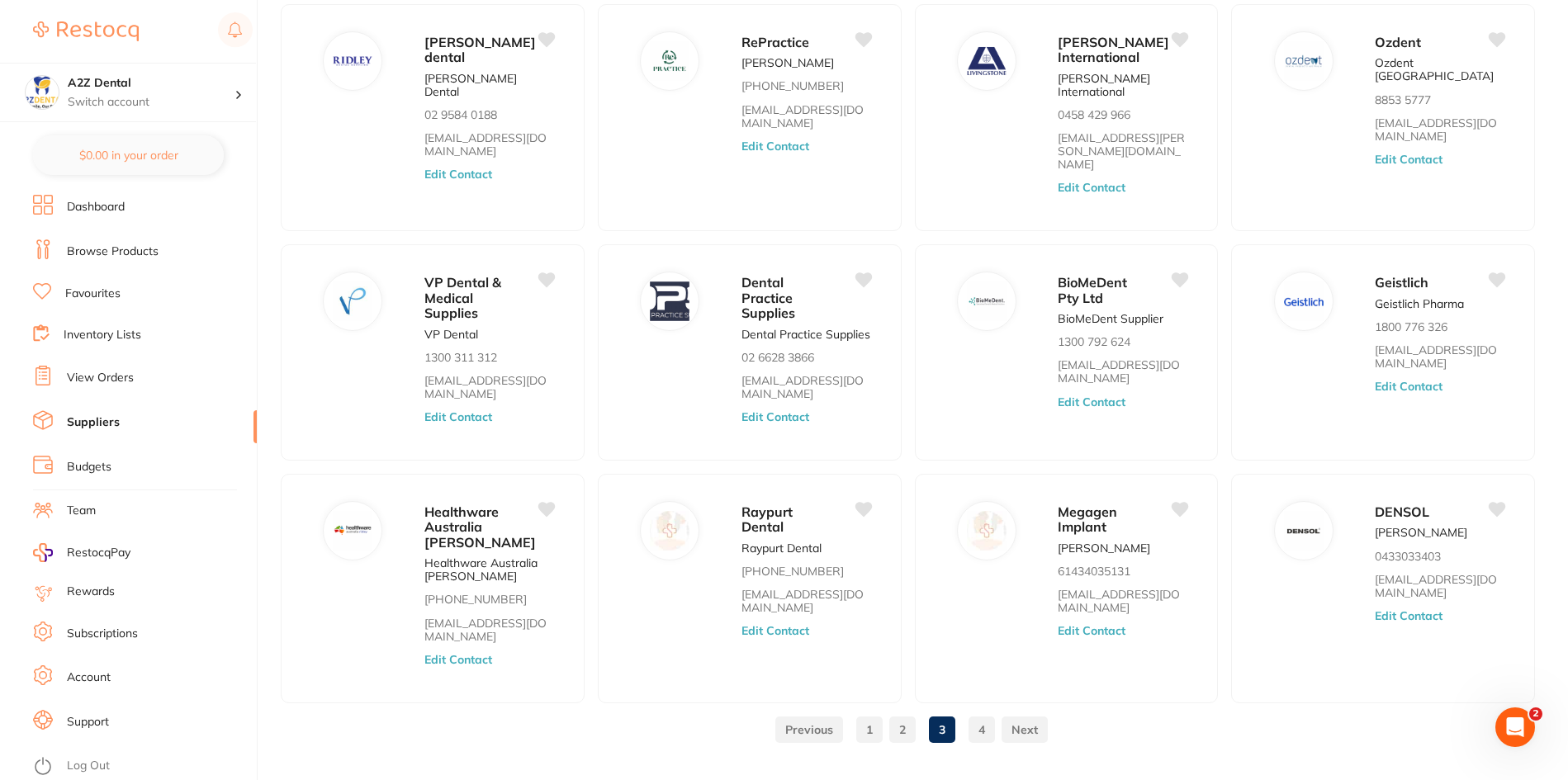
scroll to position [144, 0]
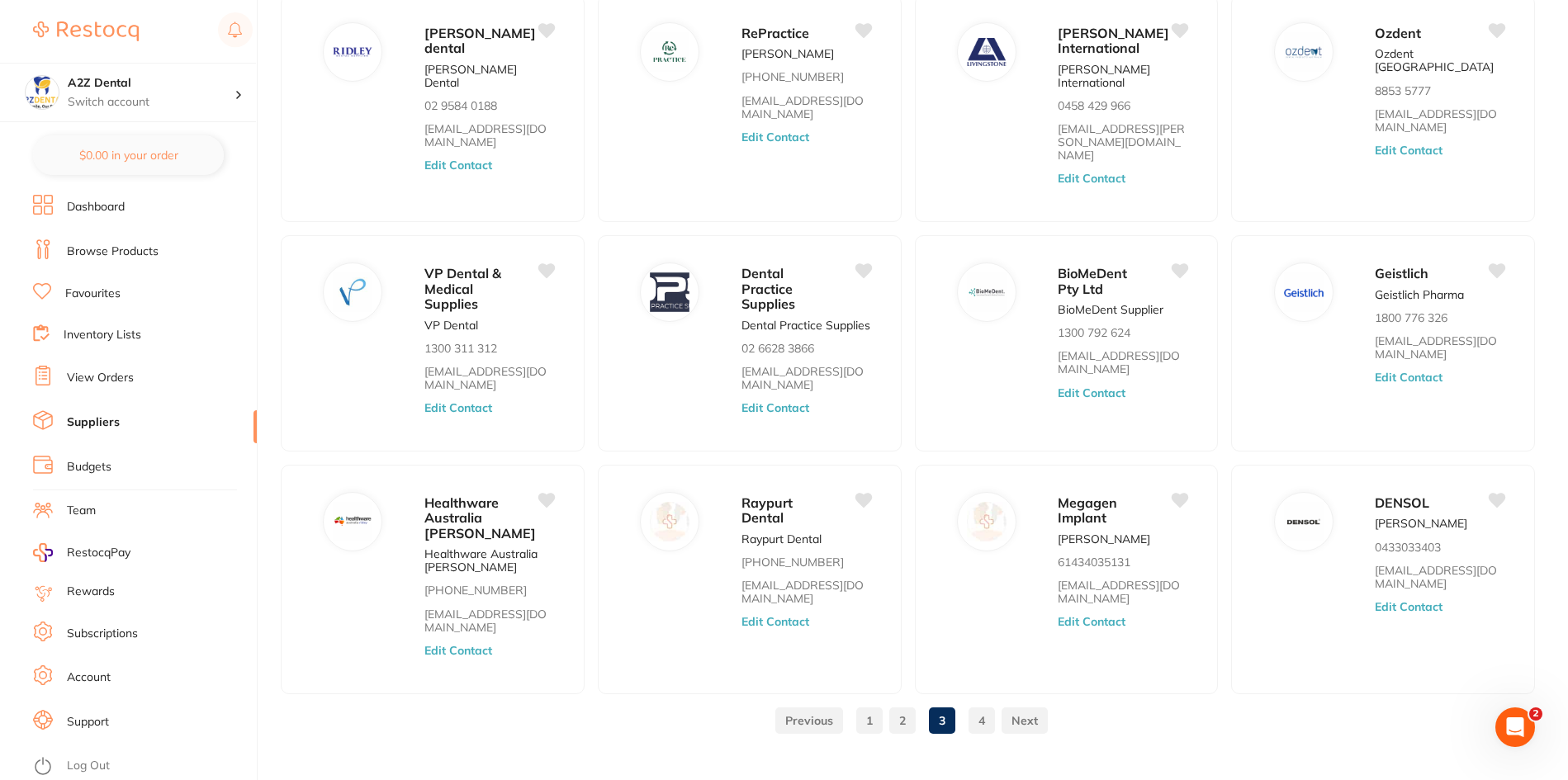
click at [985, 704] on link "4" at bounding box center [982, 720] width 26 height 33
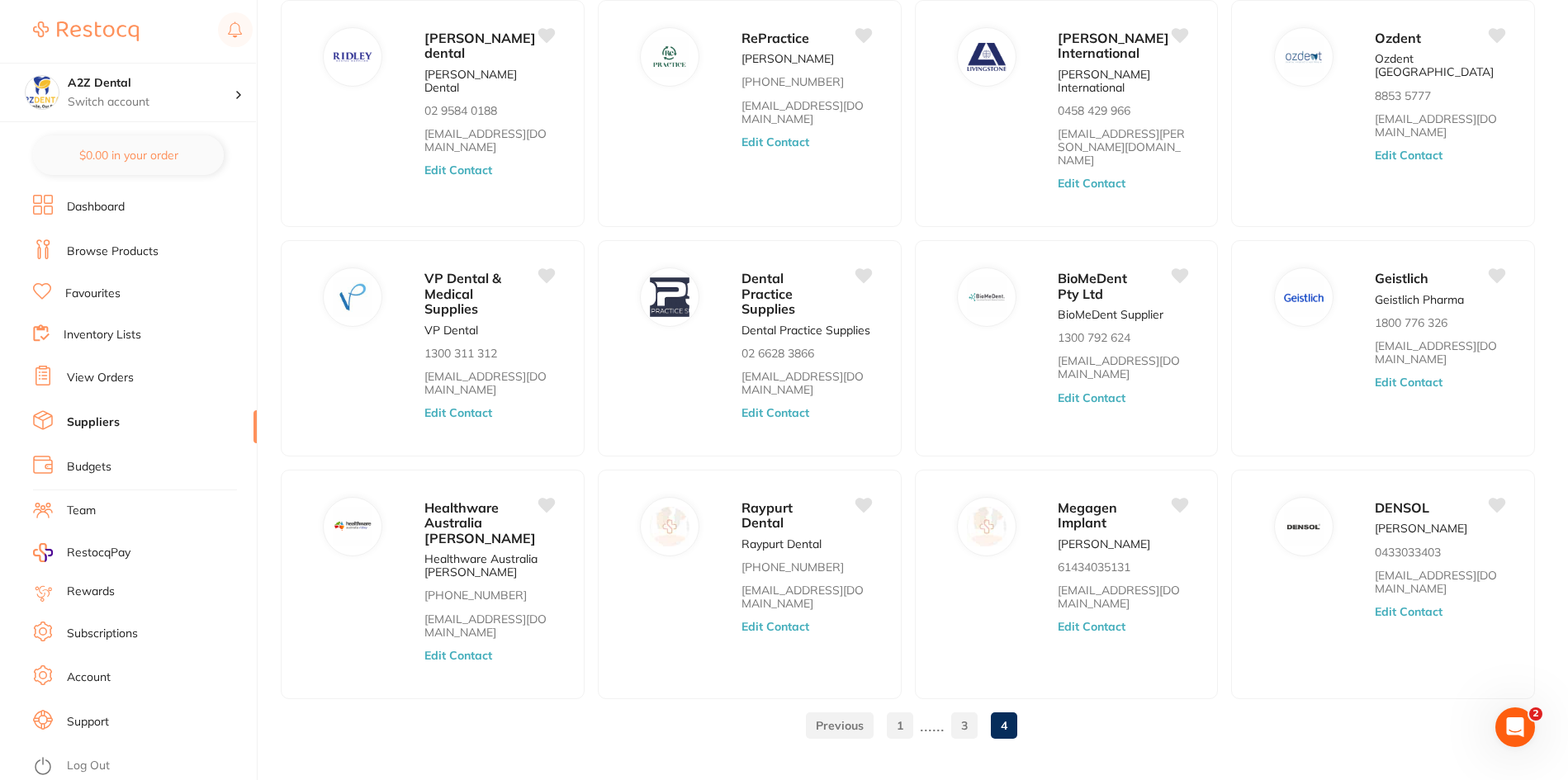
scroll to position [0, 0]
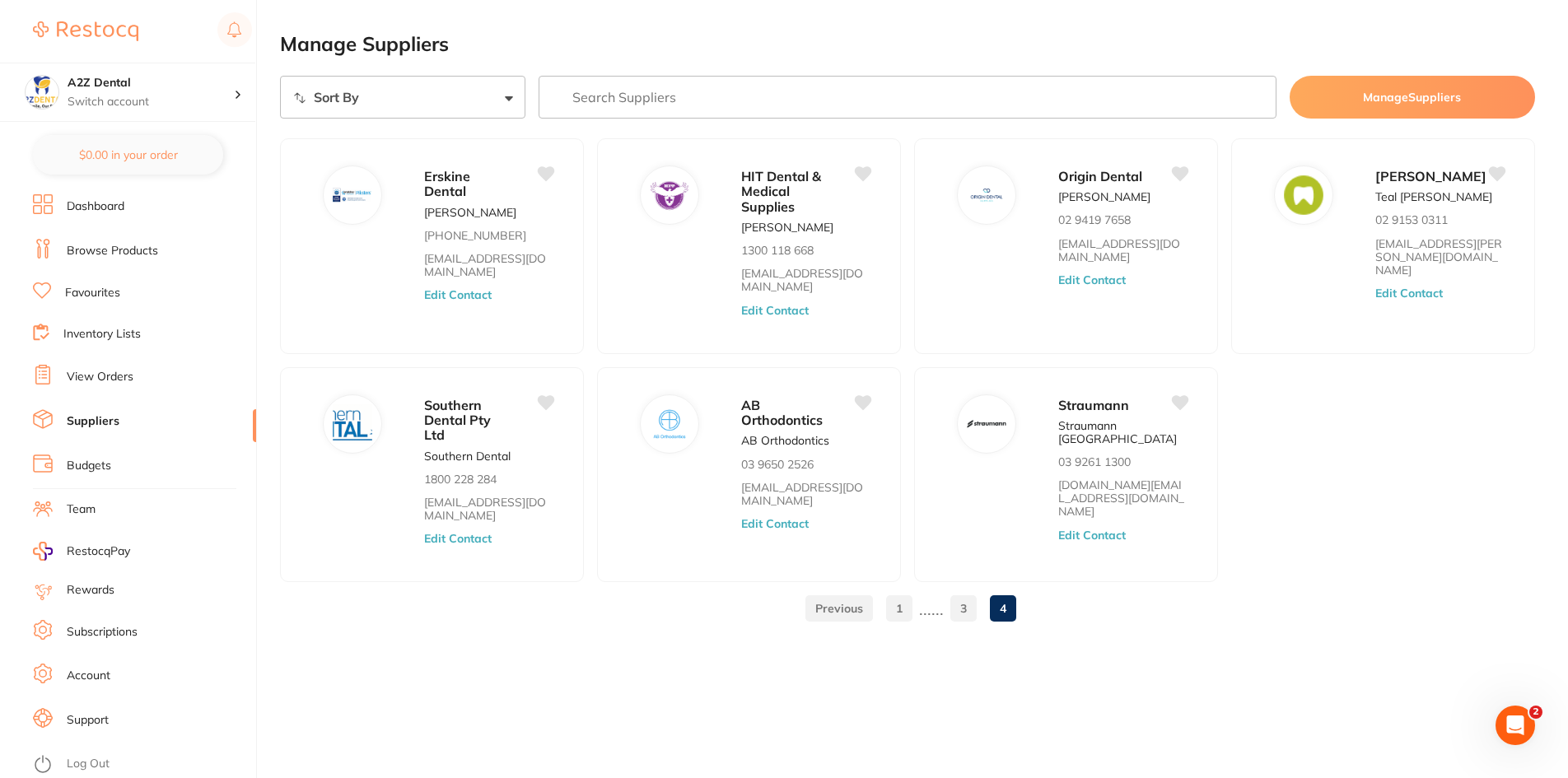
click at [95, 256] on link "Browse Products" at bounding box center [112, 251] width 91 height 17
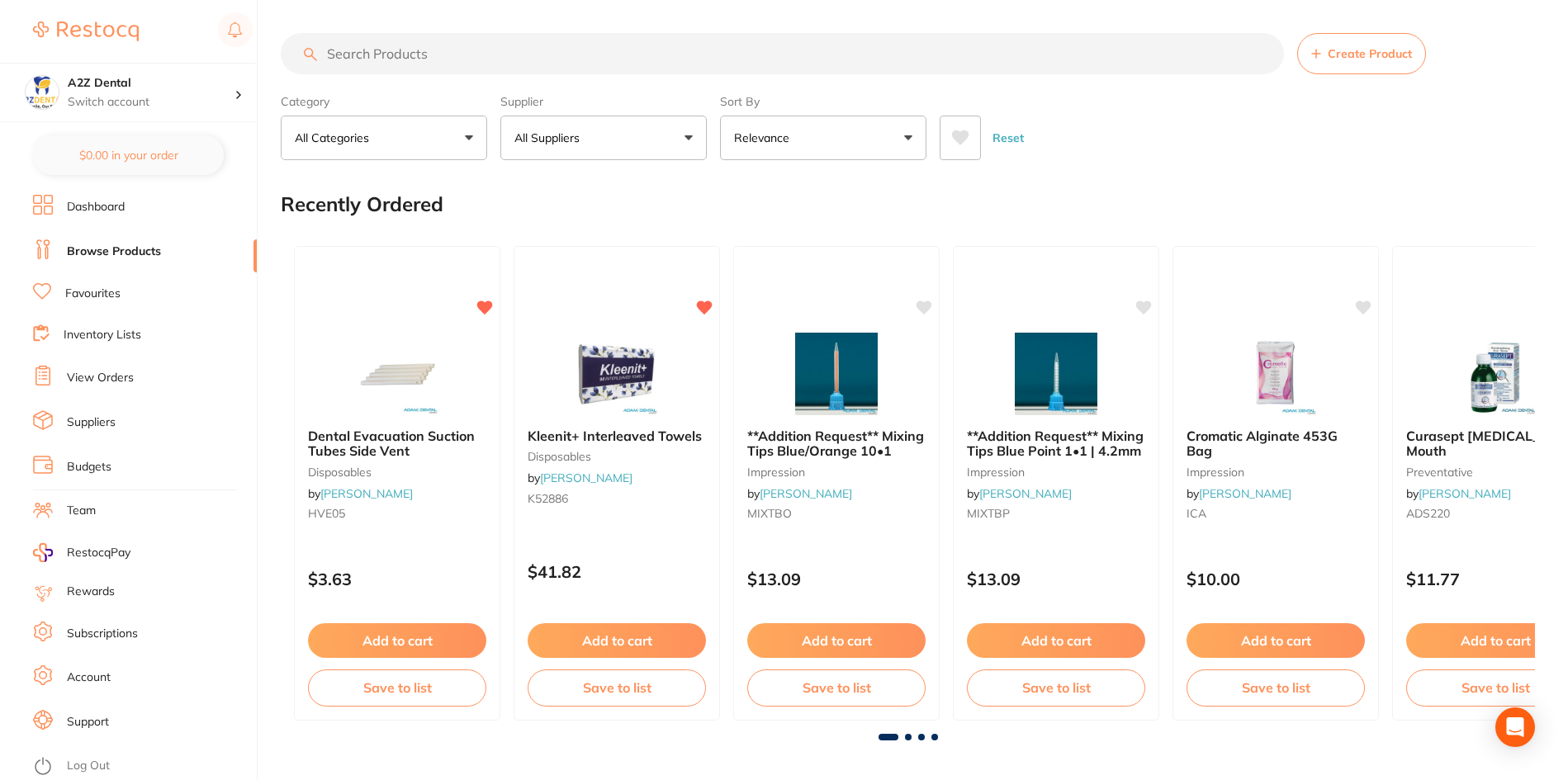
click at [393, 58] on input "search" at bounding box center [783, 53] width 1004 height 41
click at [392, 53] on input "search" at bounding box center [783, 53] width 1004 height 41
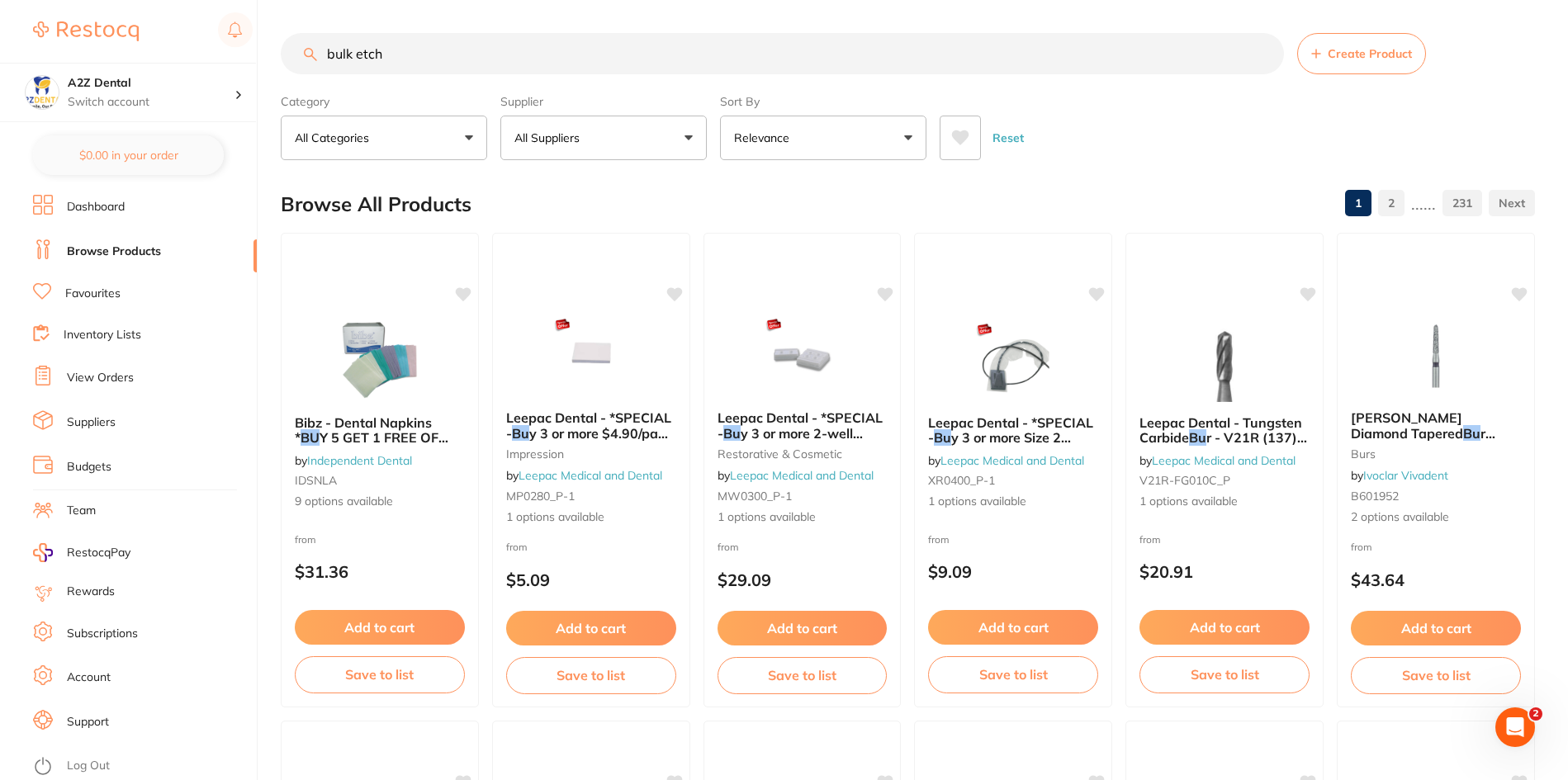
type input "bulk etch"
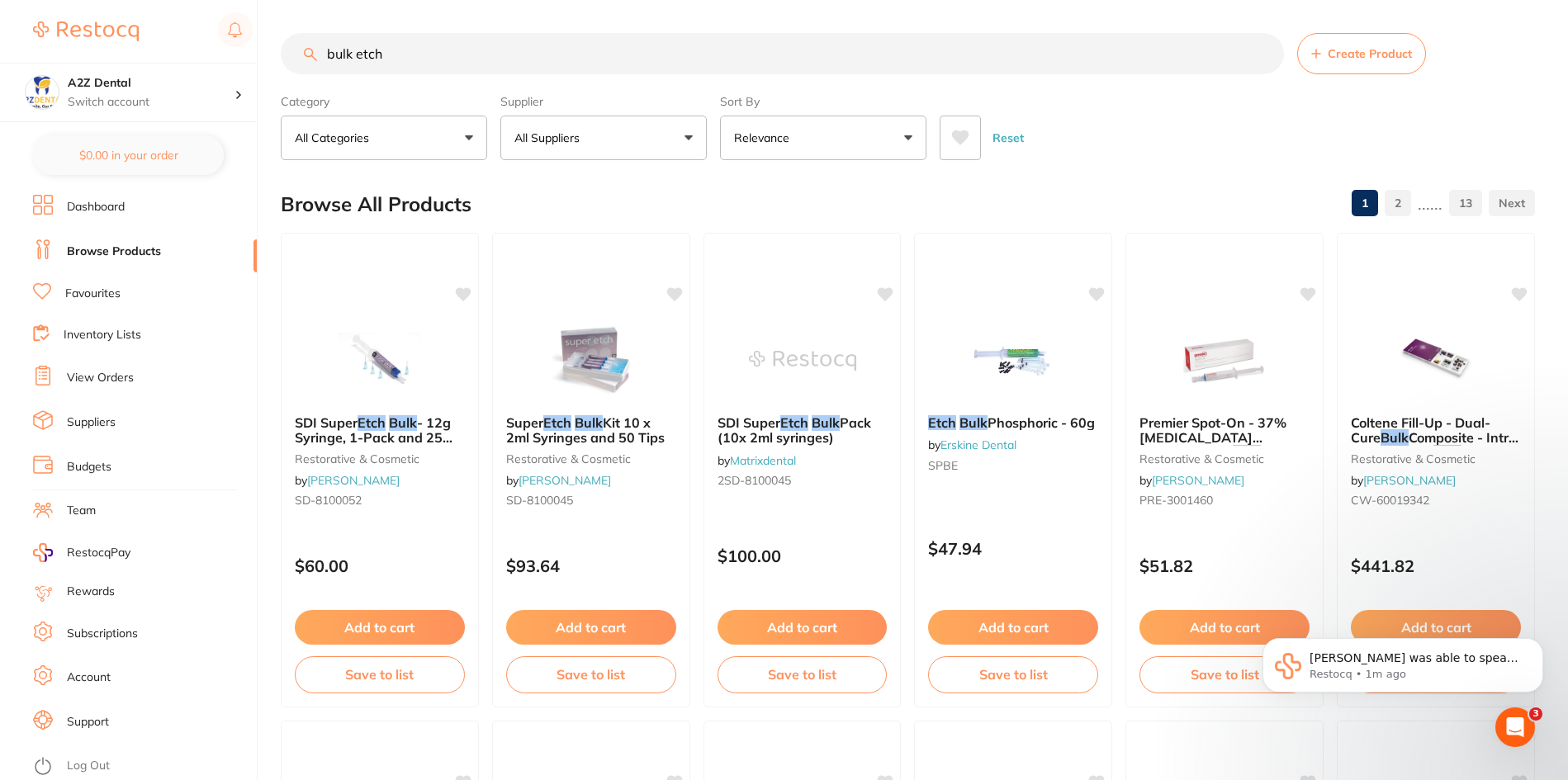
click at [1406, 205] on link "2" at bounding box center [1397, 203] width 26 height 33
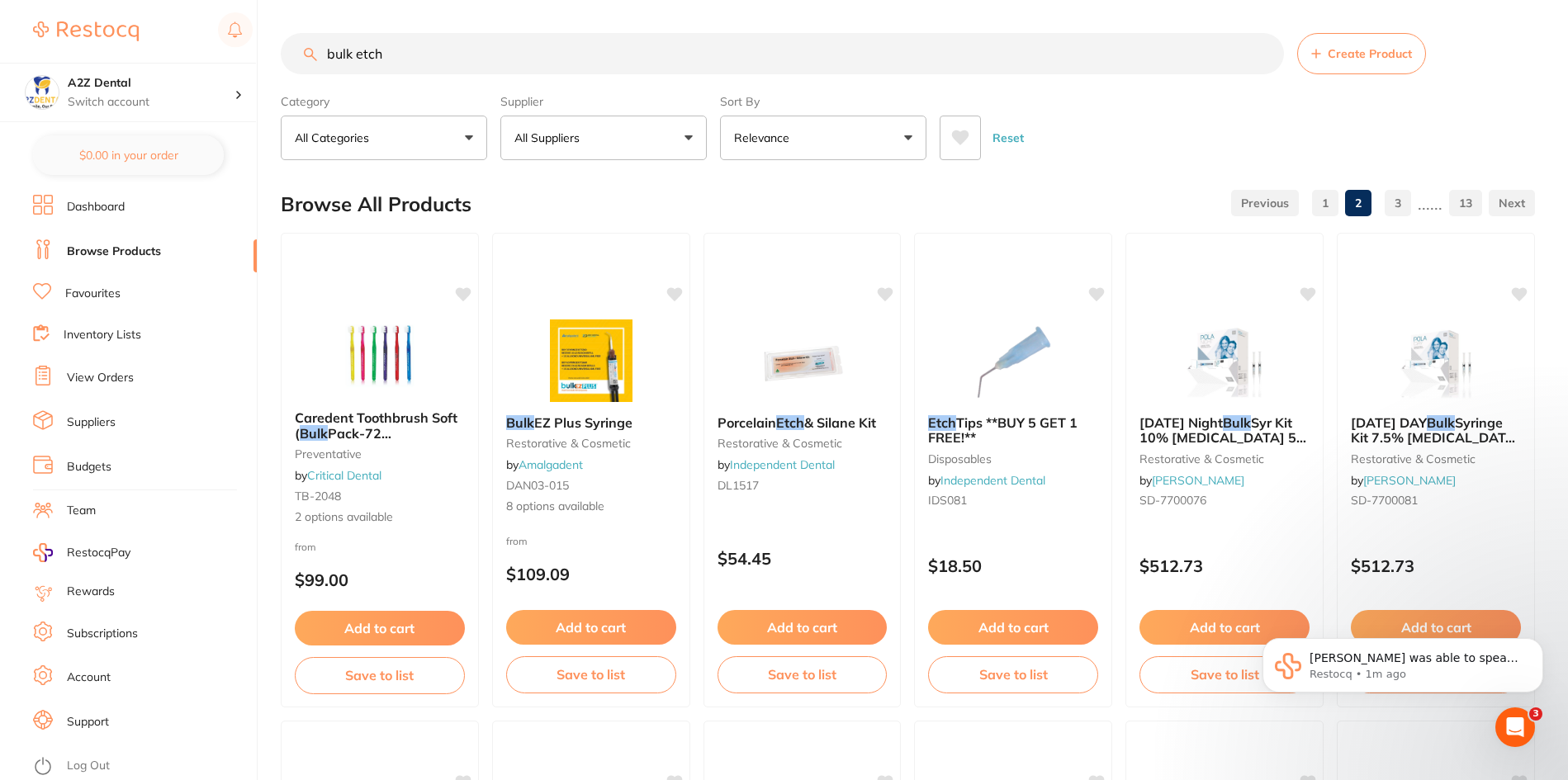
click at [1401, 206] on link "3" at bounding box center [1397, 203] width 26 height 33
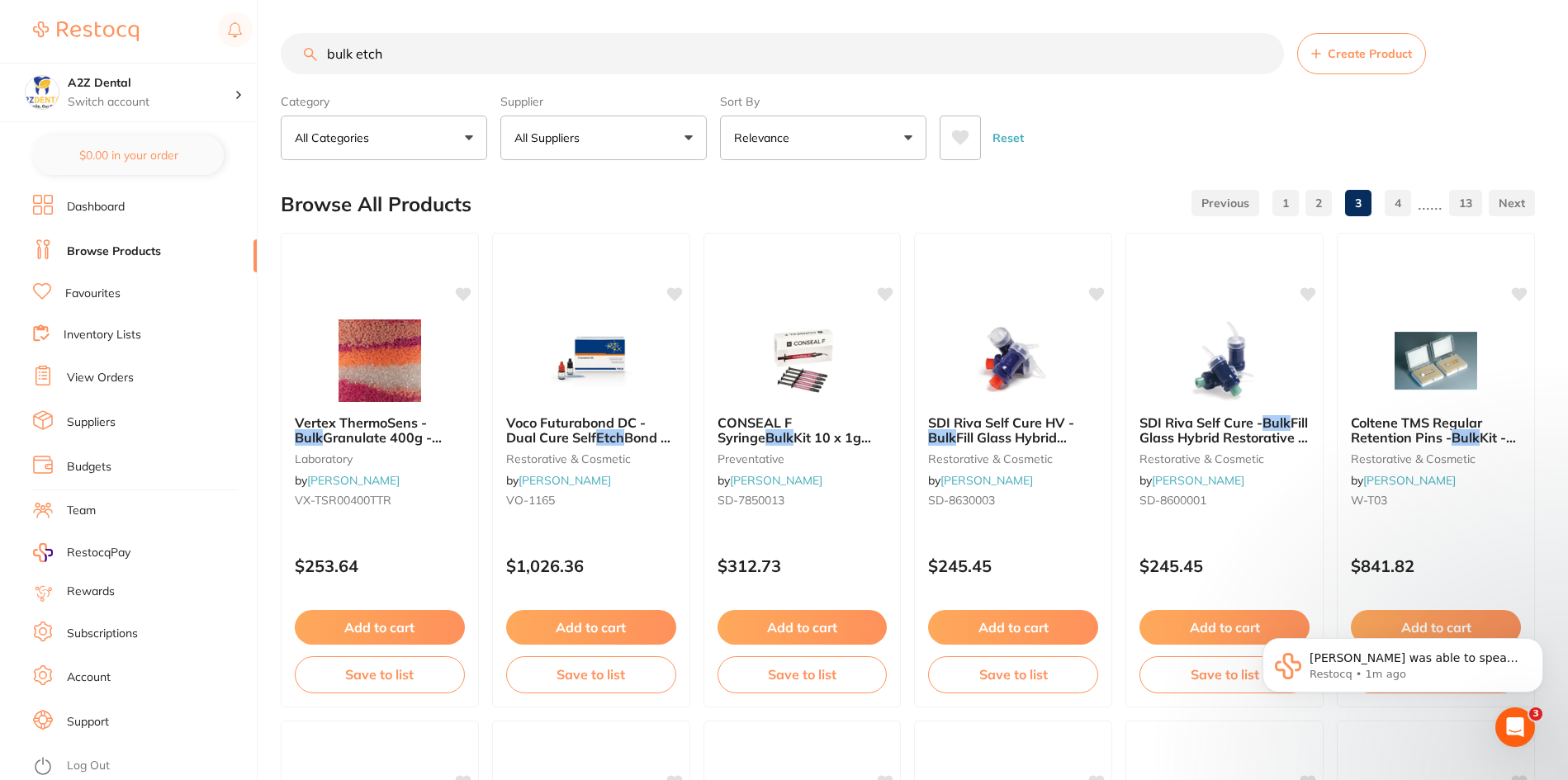
click at [690, 137] on button "All Suppliers" at bounding box center [603, 138] width 206 height 45
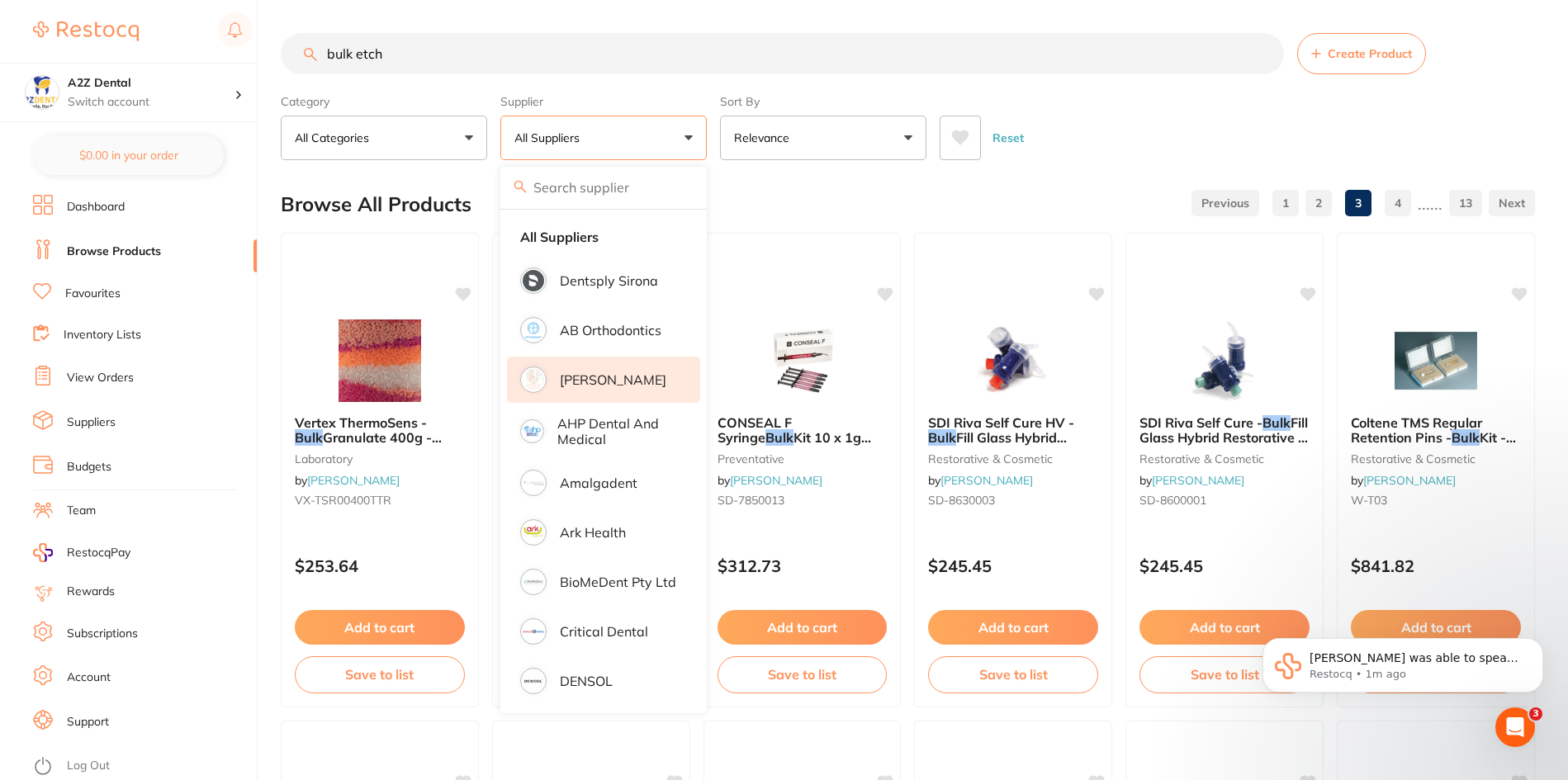
click at [596, 382] on p "[PERSON_NAME]" at bounding box center [613, 380] width 107 height 15
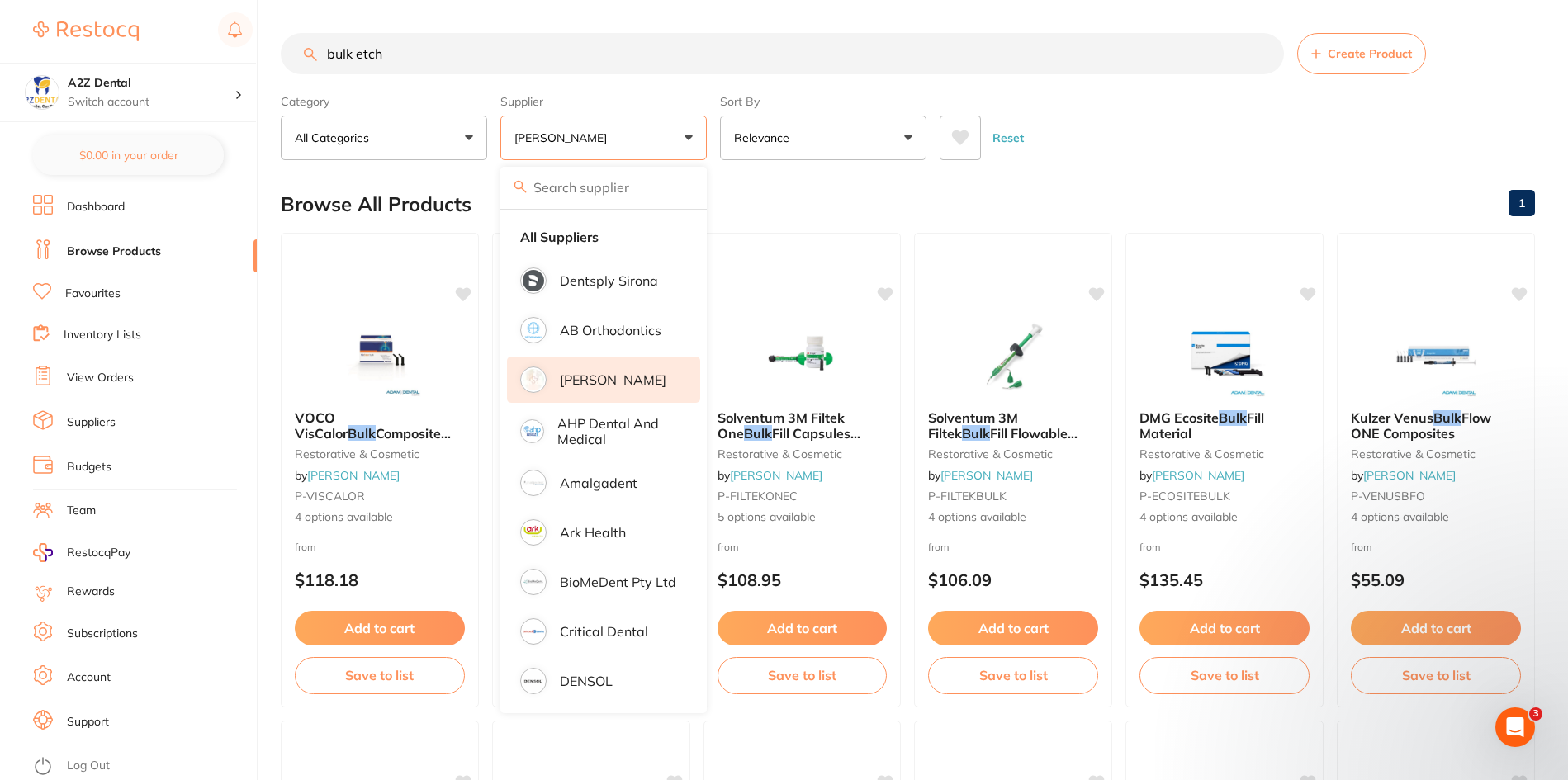
click at [1147, 108] on div "Reset" at bounding box center [1230, 131] width 582 height 58
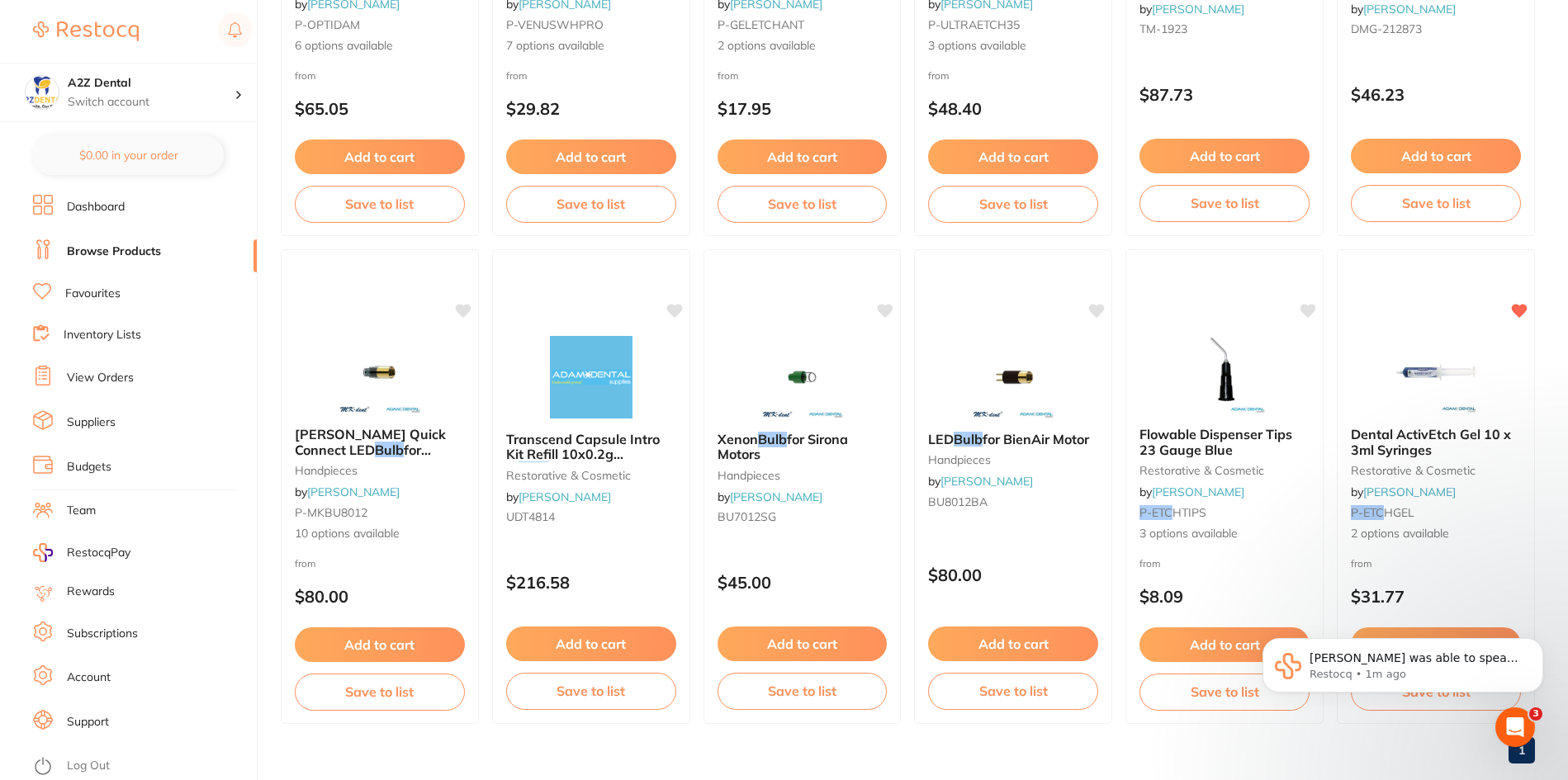
scroll to position [2941, 0]
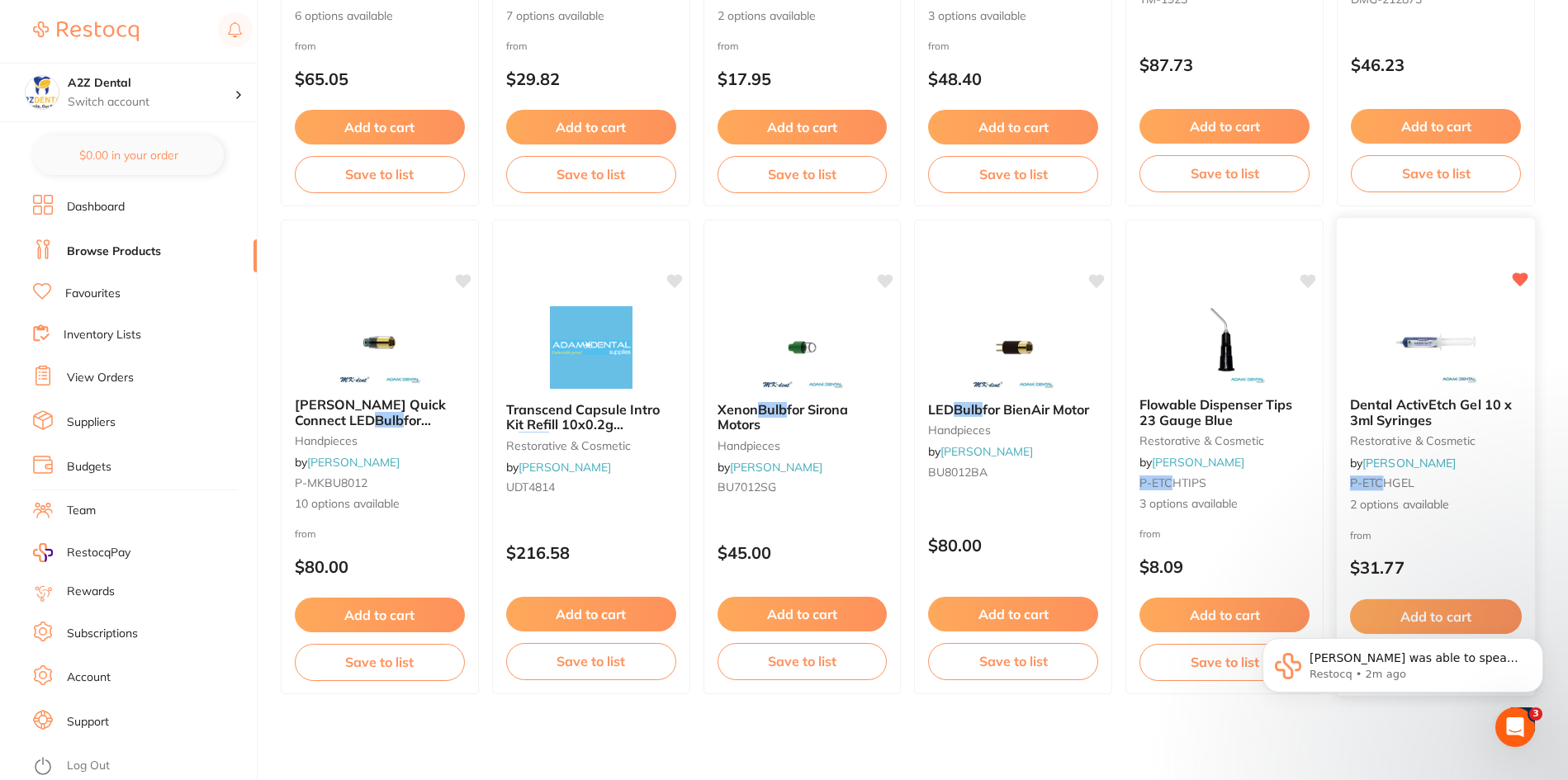
click at [1386, 409] on span "Dental ActivEtch Gel 10 x 3ml Syringes" at bounding box center [1430, 412] width 162 height 32
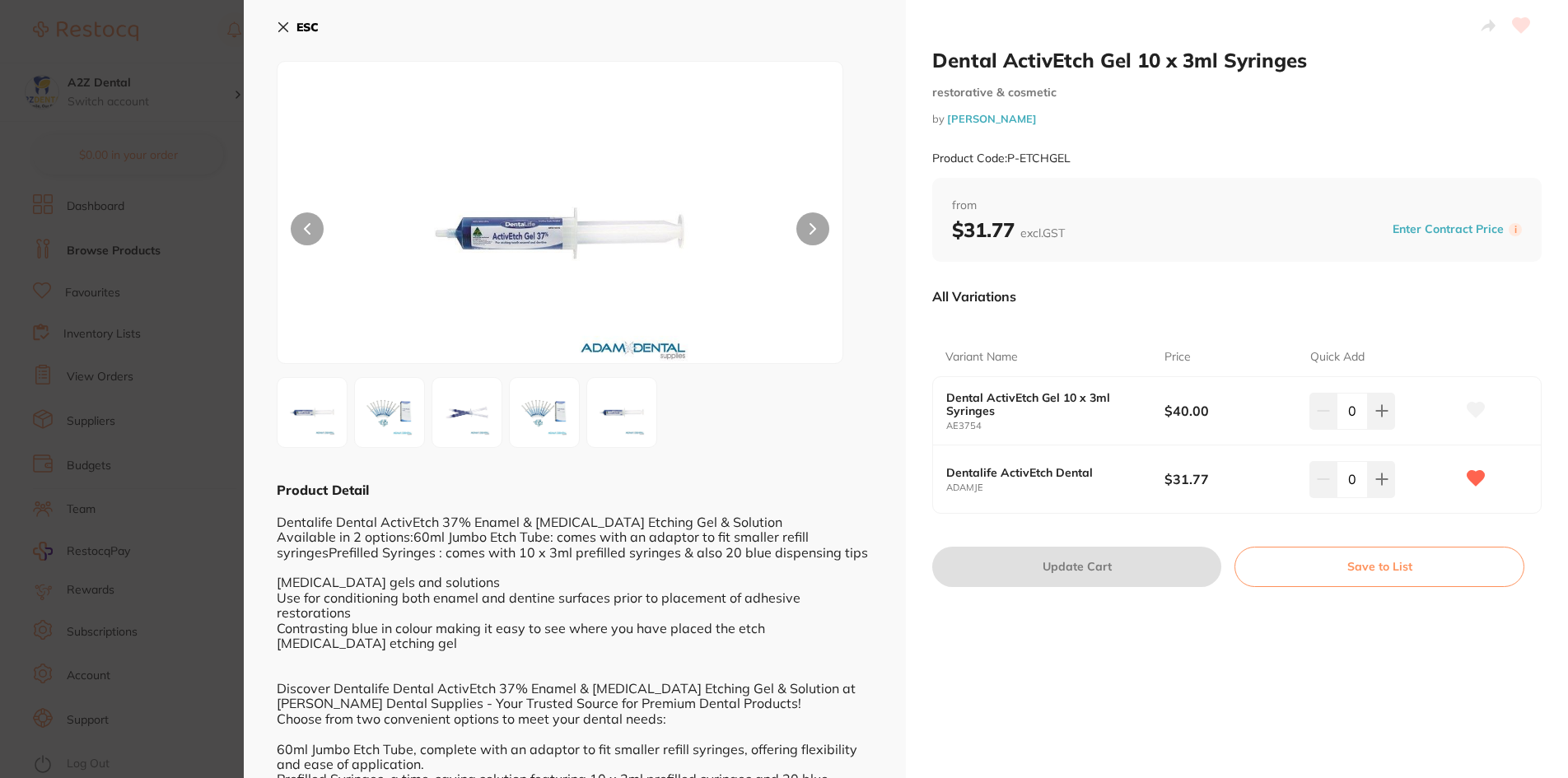
click at [1375, 570] on button "Save to List" at bounding box center [1379, 566] width 289 height 40
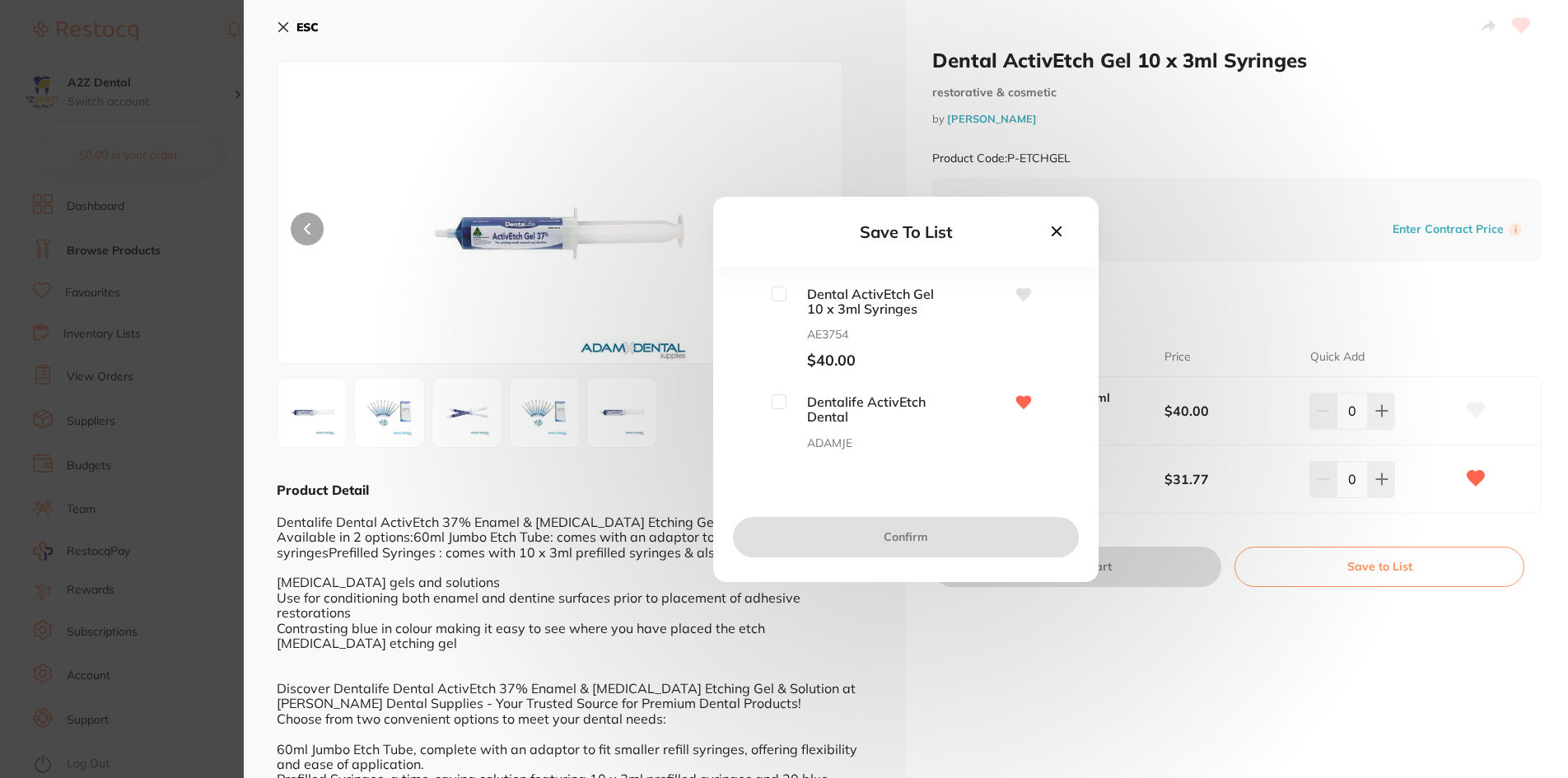
click at [776, 397] on input "checkbox" at bounding box center [779, 402] width 15 height 15
checkbox input "true"
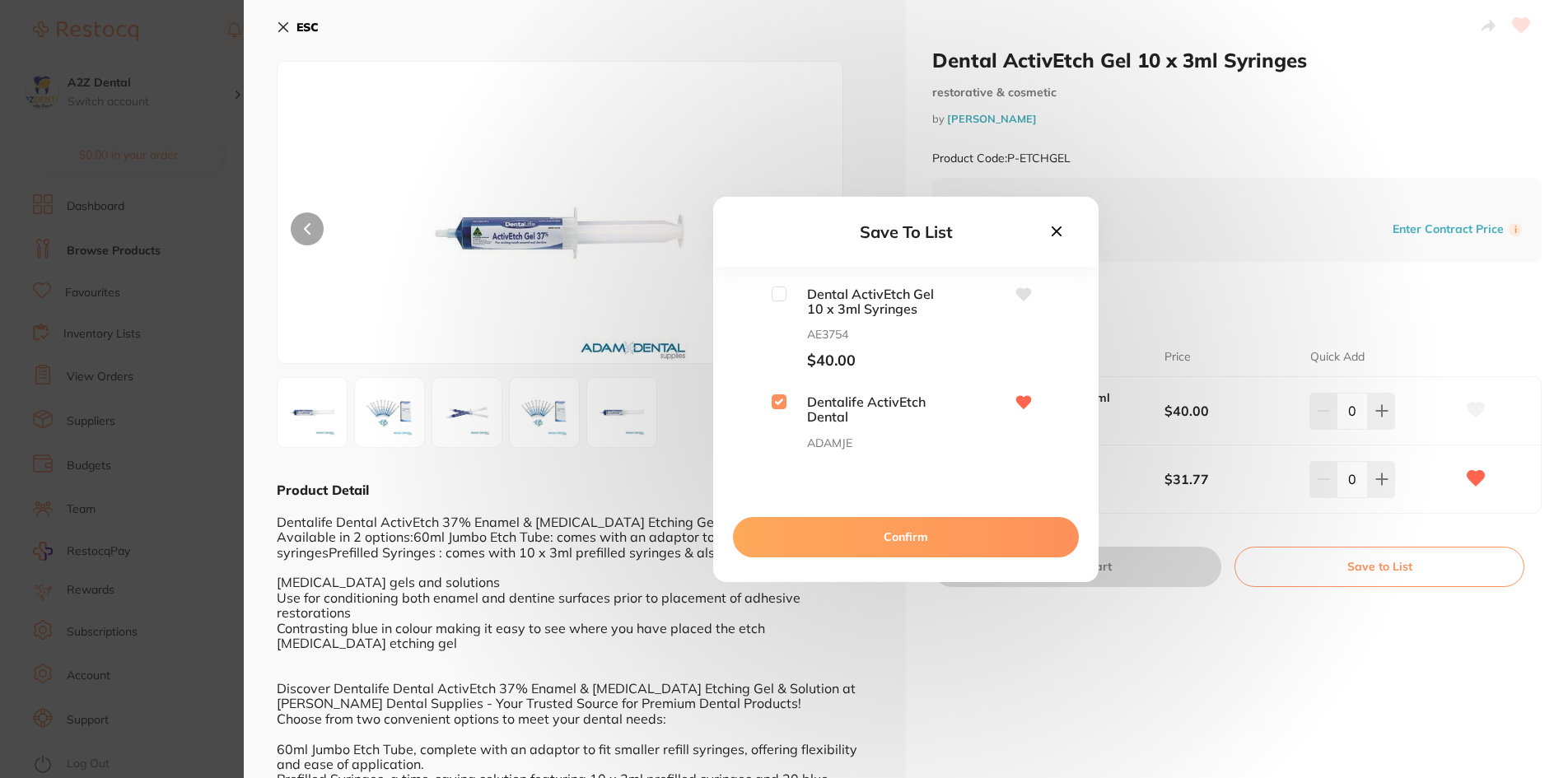
click at [900, 535] on button "Confirm" at bounding box center [906, 537] width 346 height 40
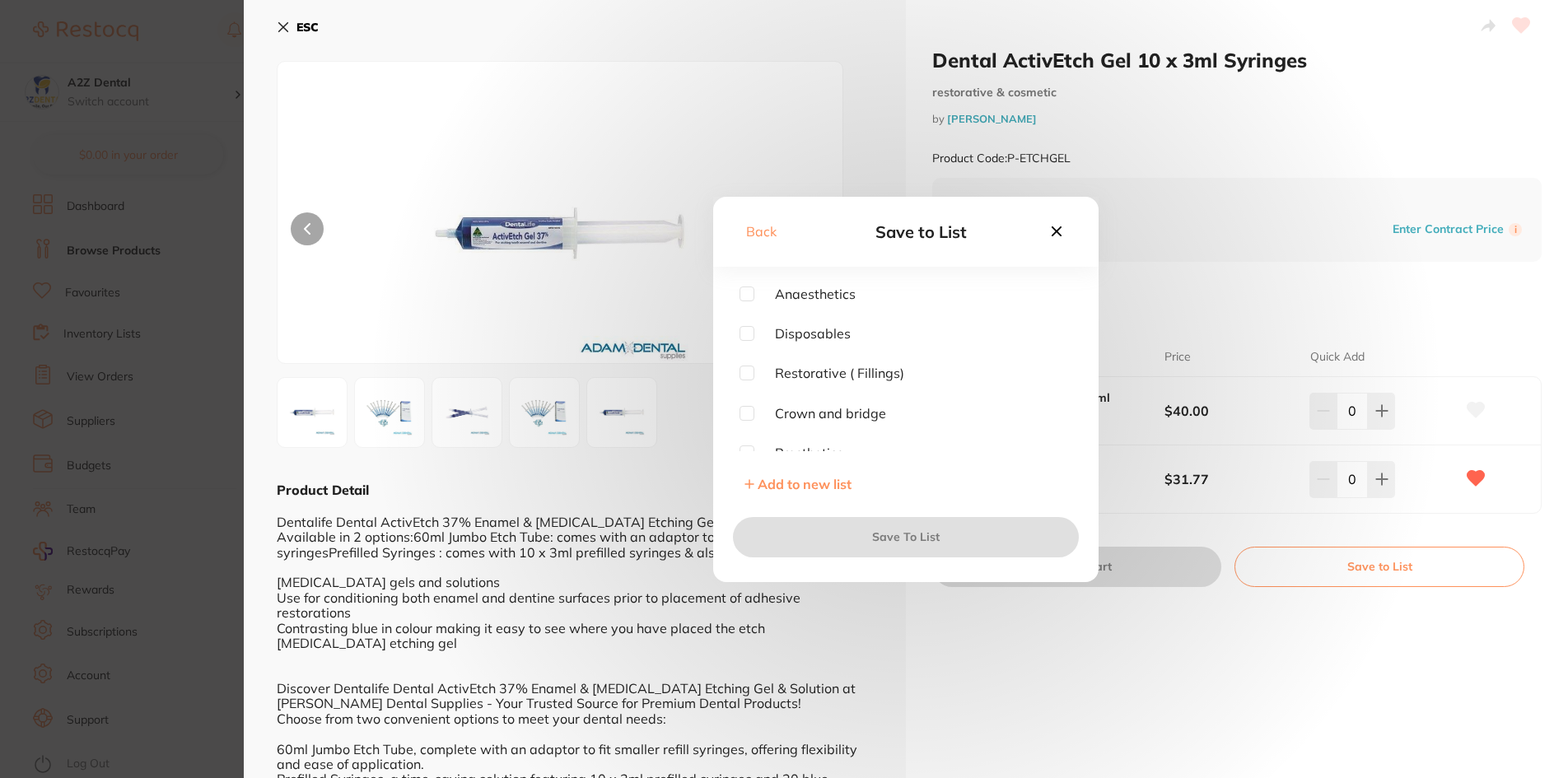
click at [747, 375] on input "checkbox" at bounding box center [747, 373] width 15 height 15
checkbox input "true"
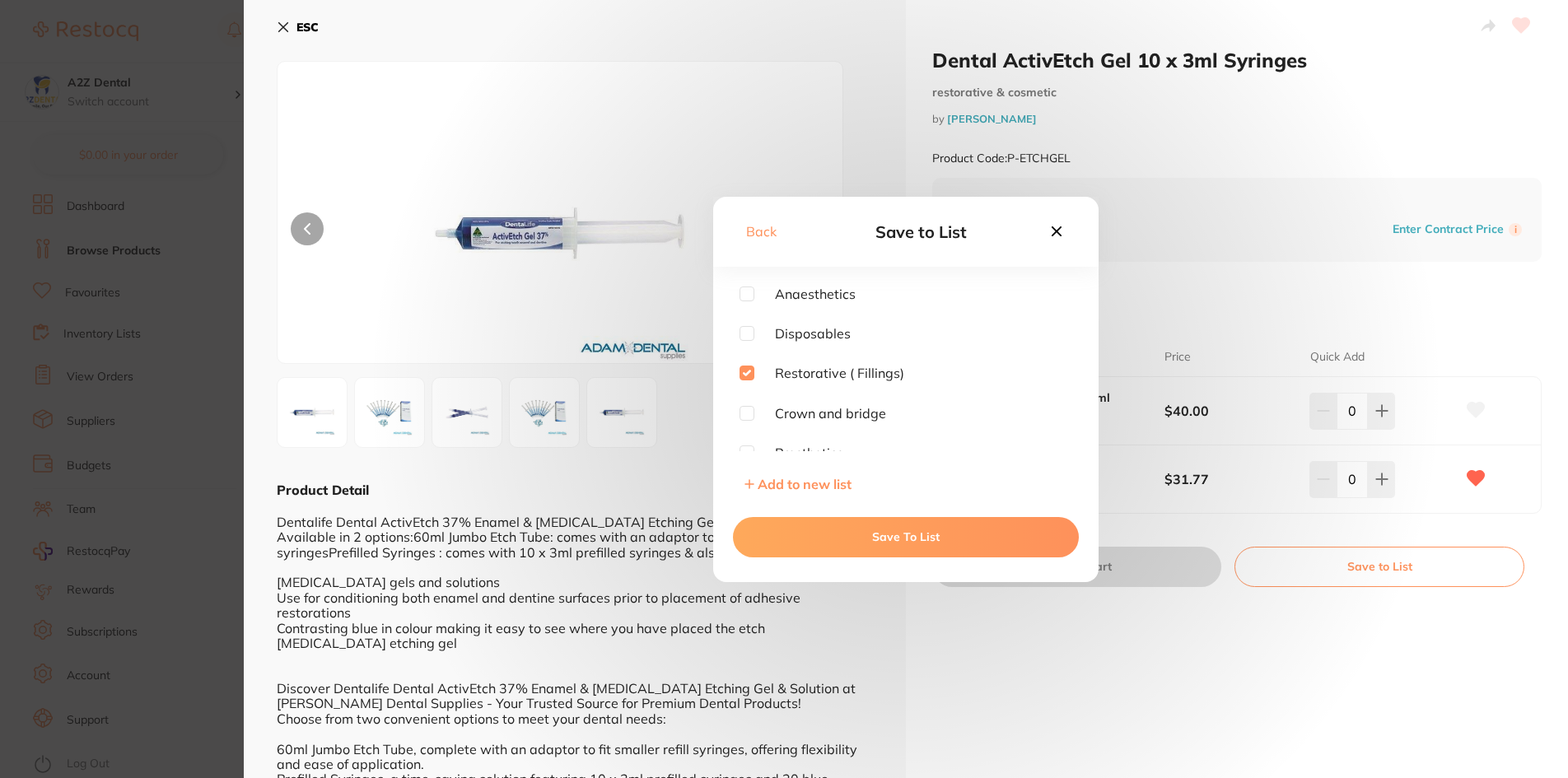
click at [916, 535] on button "Save To List" at bounding box center [906, 537] width 346 height 40
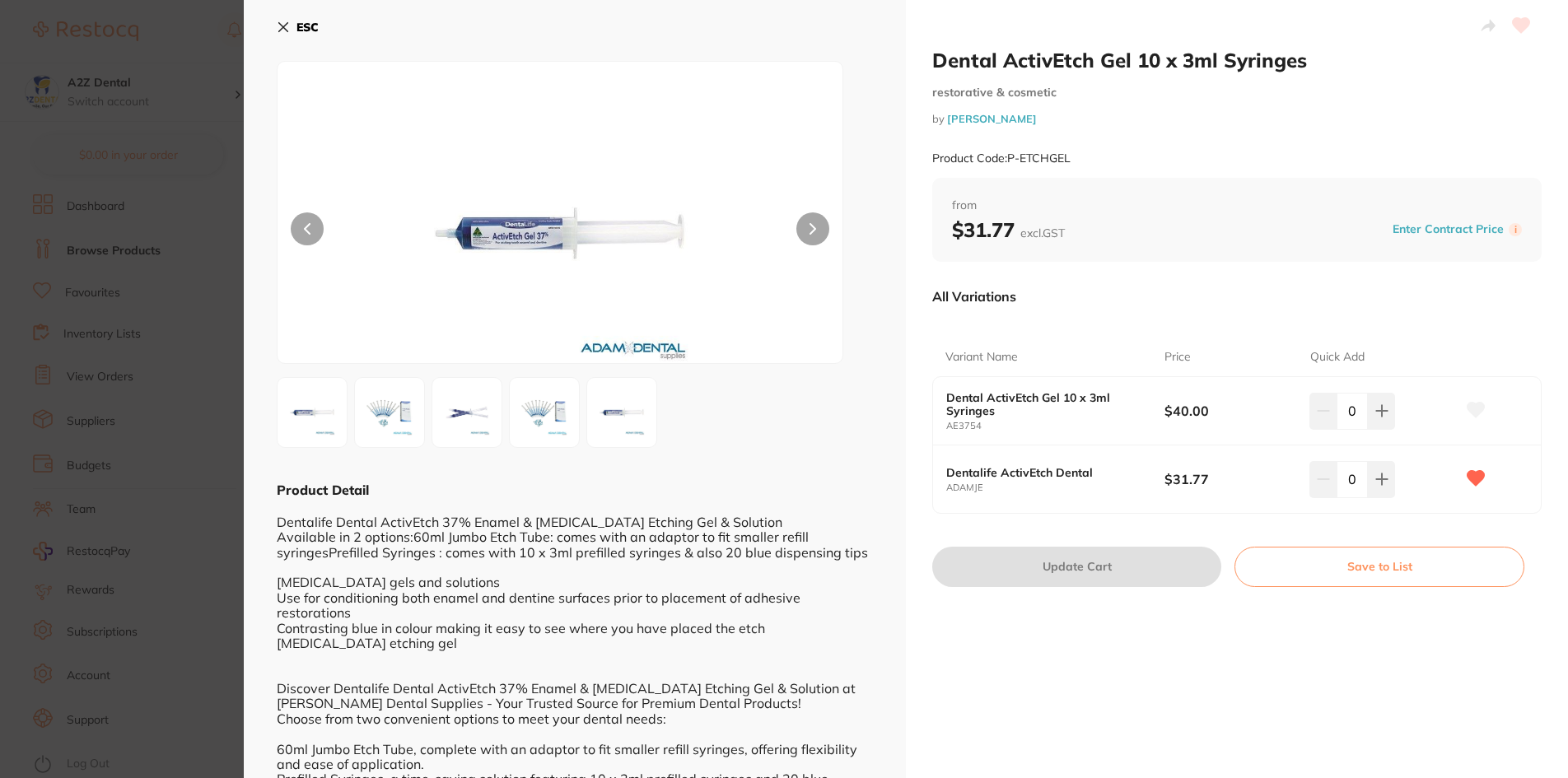
click at [283, 26] on icon at bounding box center [284, 27] width 9 height 9
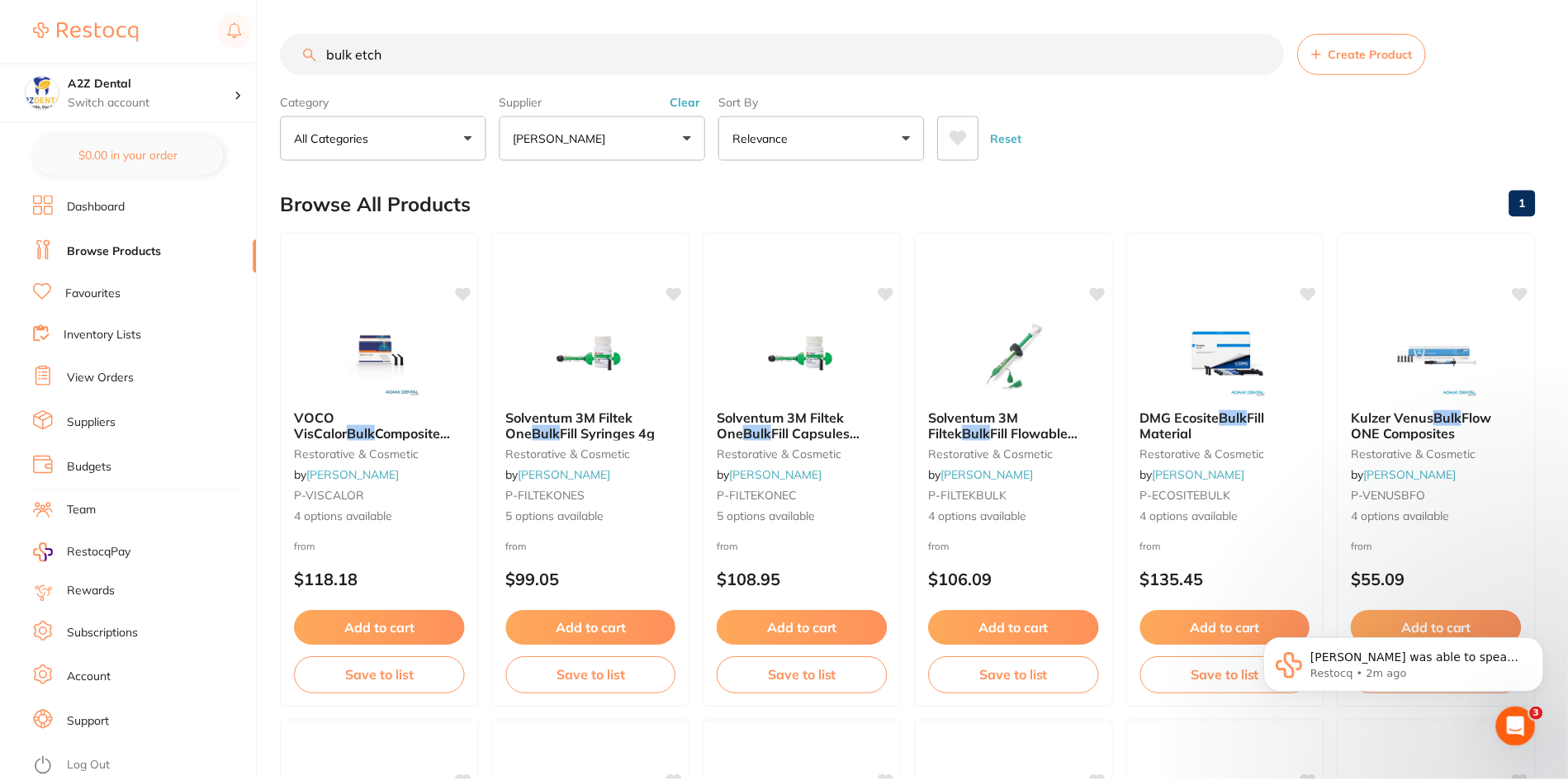
scroll to position [2941, 0]
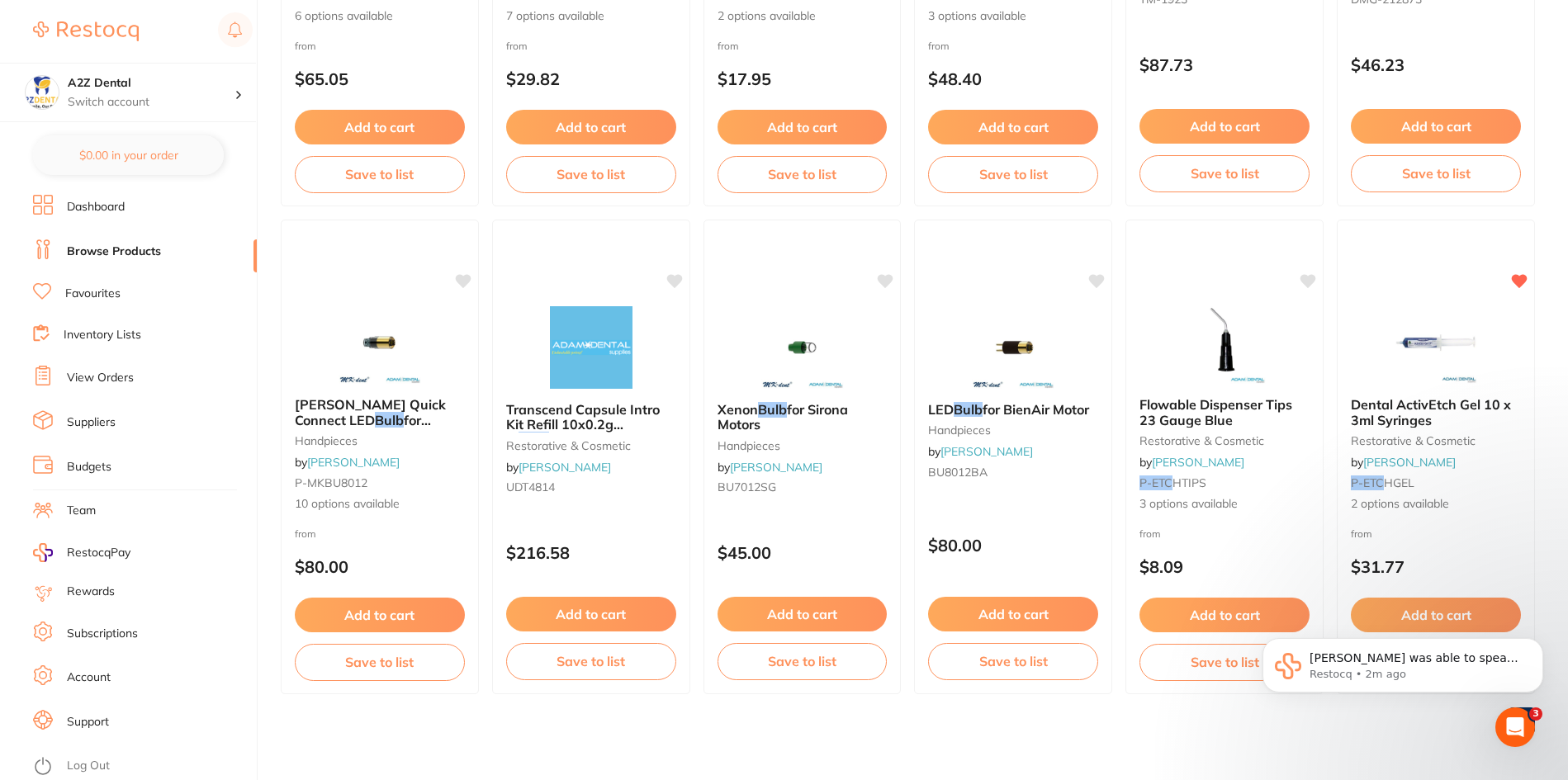
click at [87, 337] on link "Inventory Lists" at bounding box center [102, 335] width 78 height 17
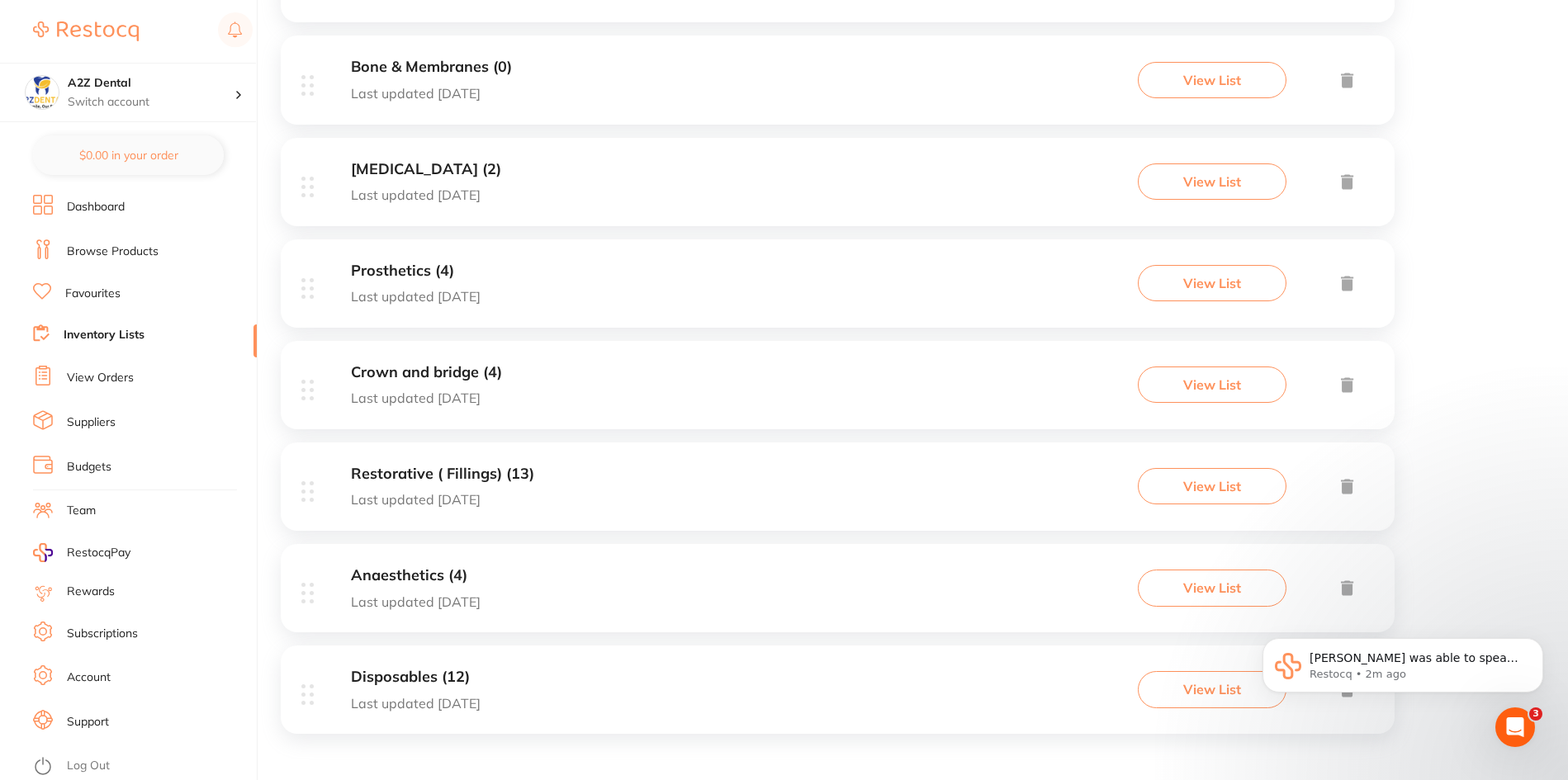
click at [399, 475] on h3 "Restorative ( Fillings) (13)" at bounding box center [443, 474] width 184 height 17
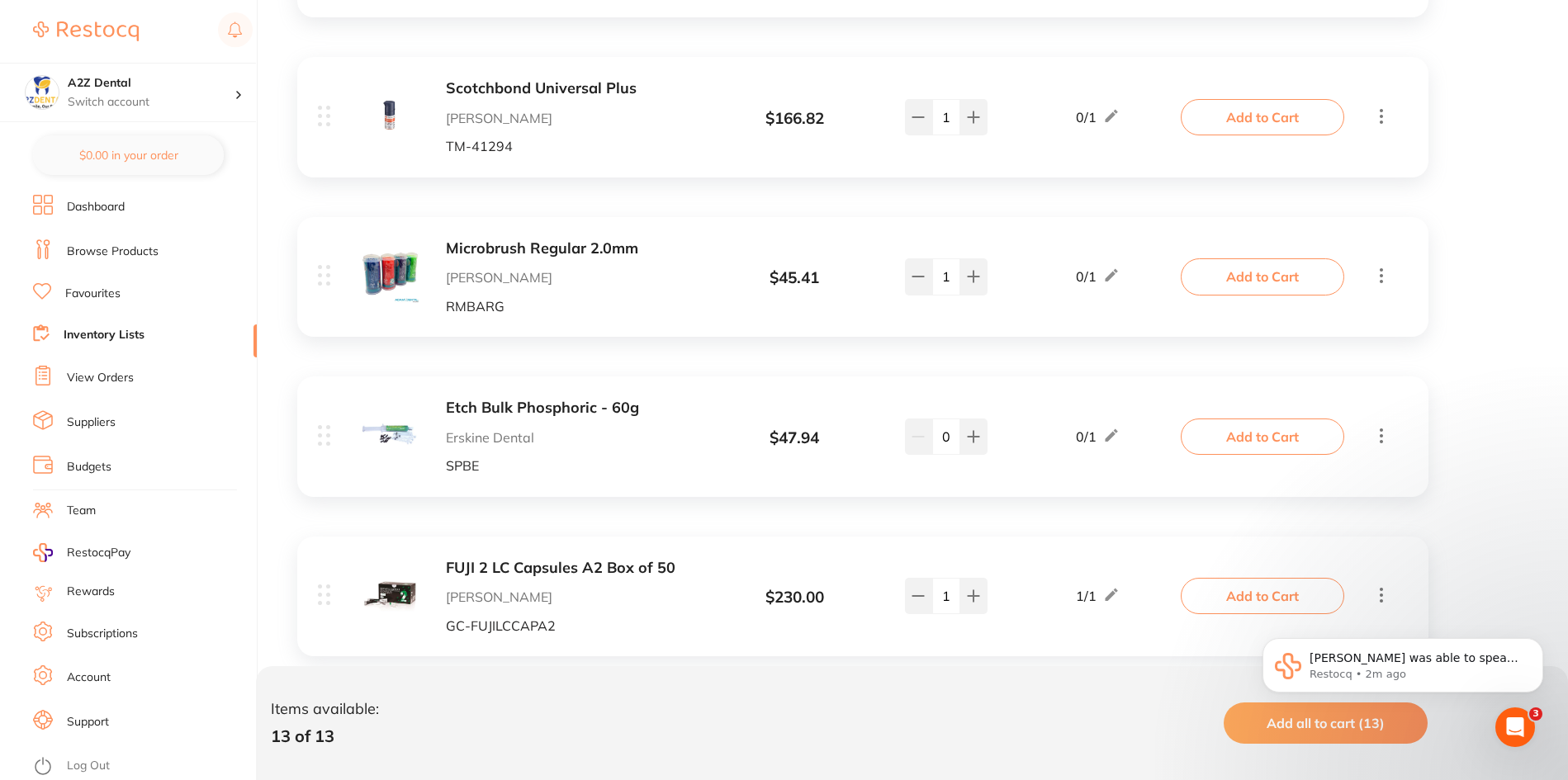
scroll to position [743, 0]
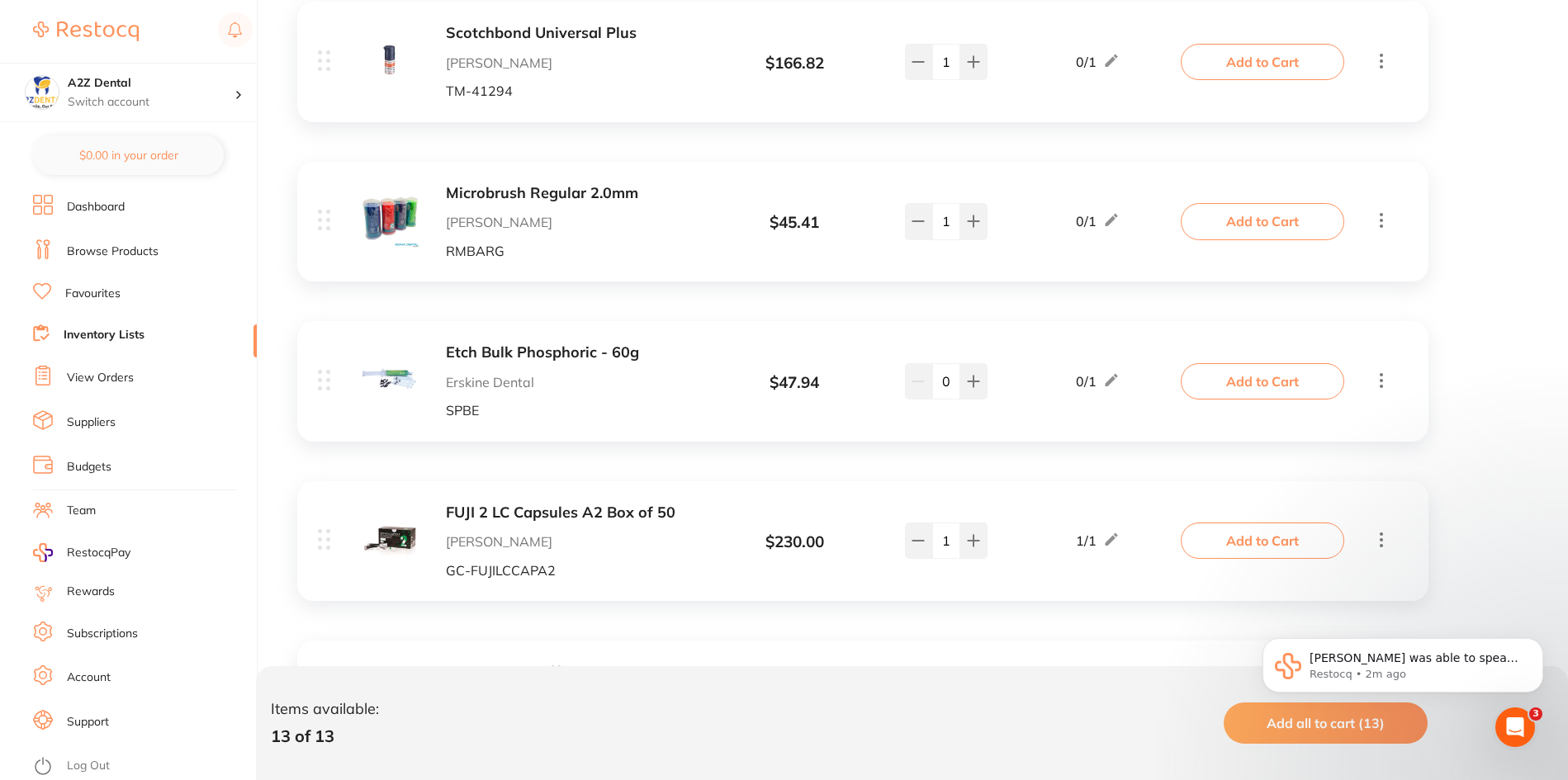
click at [1378, 383] on icon at bounding box center [1381, 380] width 19 height 20
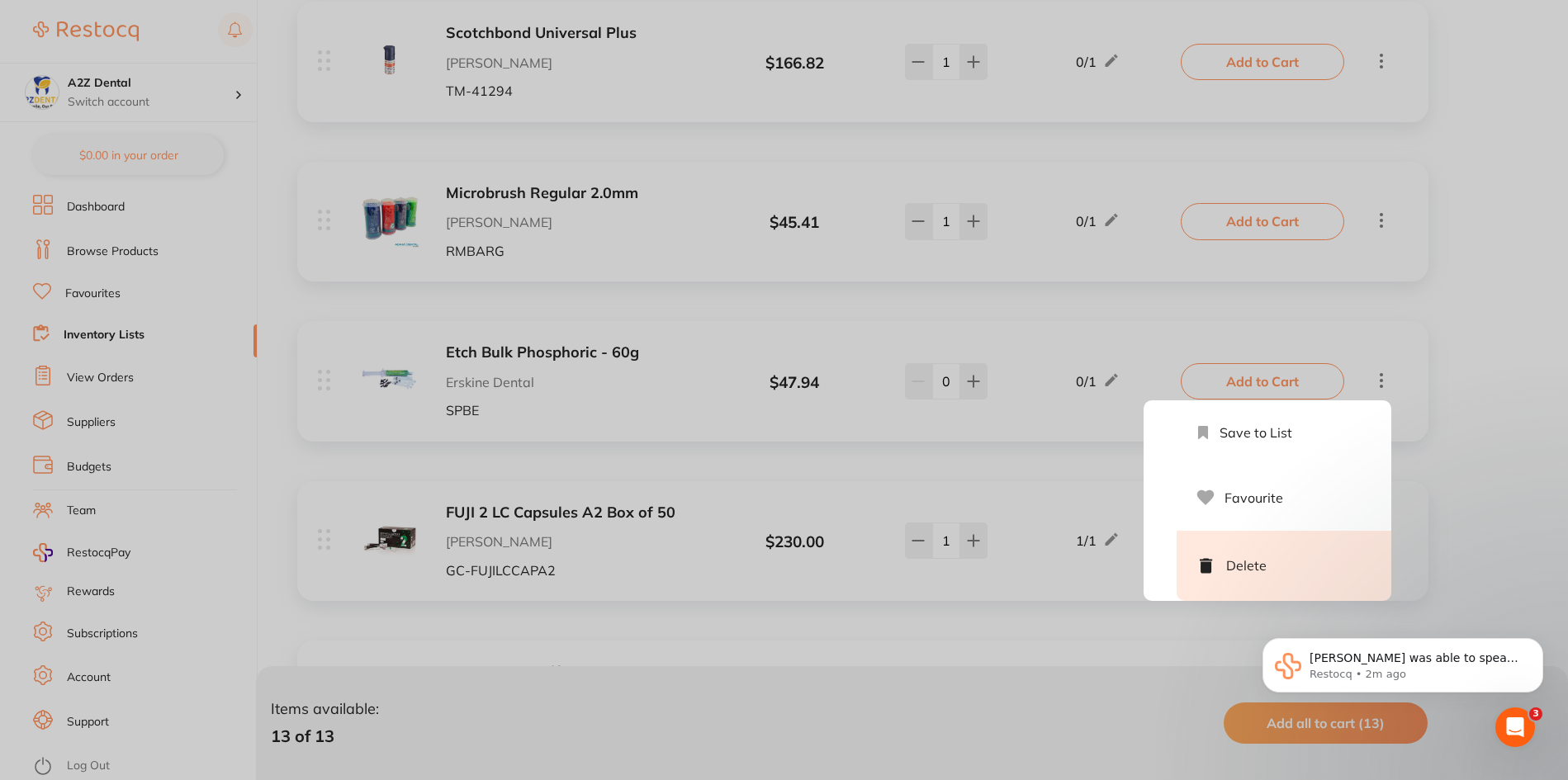
click at [1246, 564] on li "Delete" at bounding box center [1285, 565] width 215 height 70
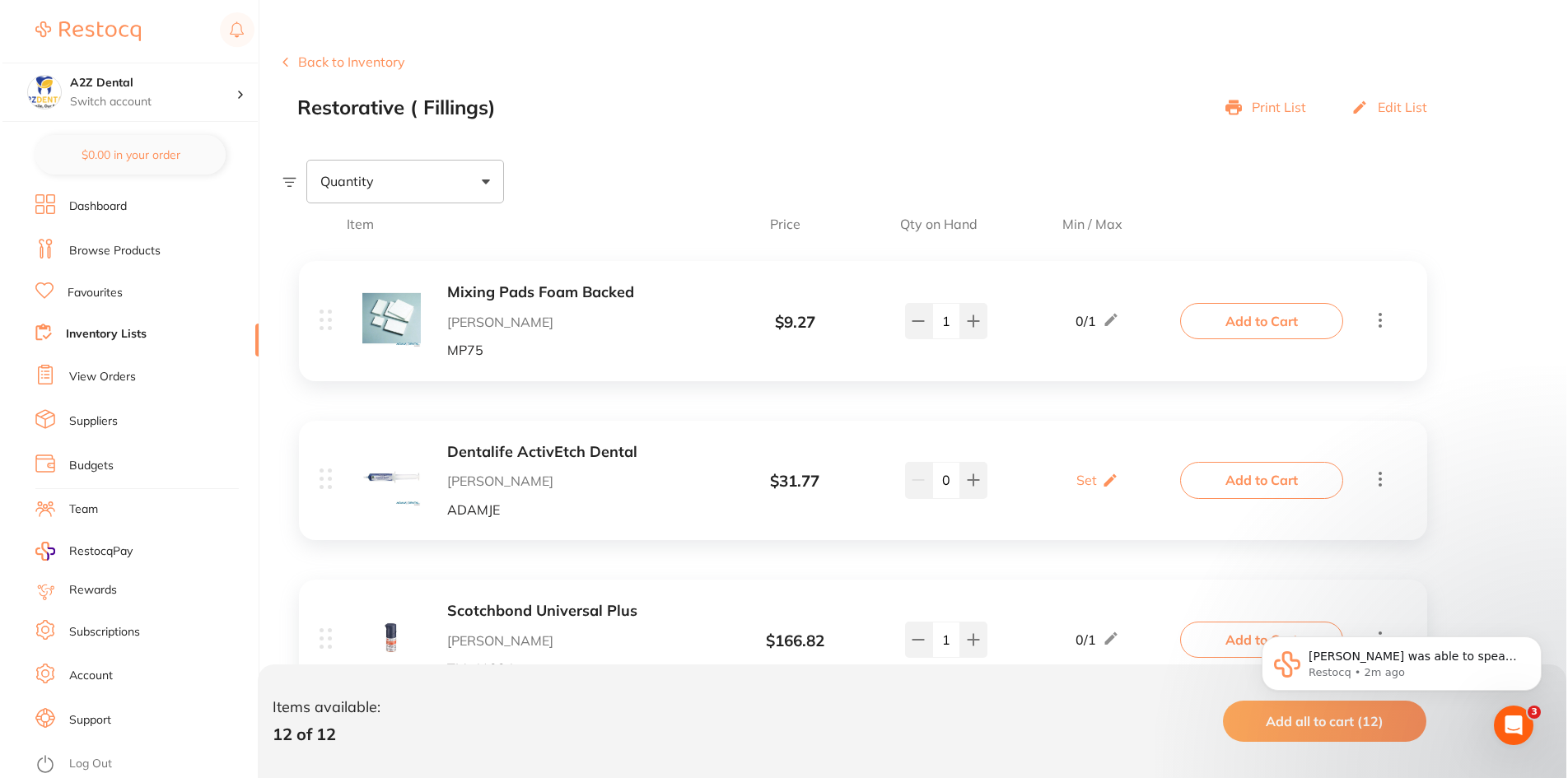
scroll to position [149, 0]
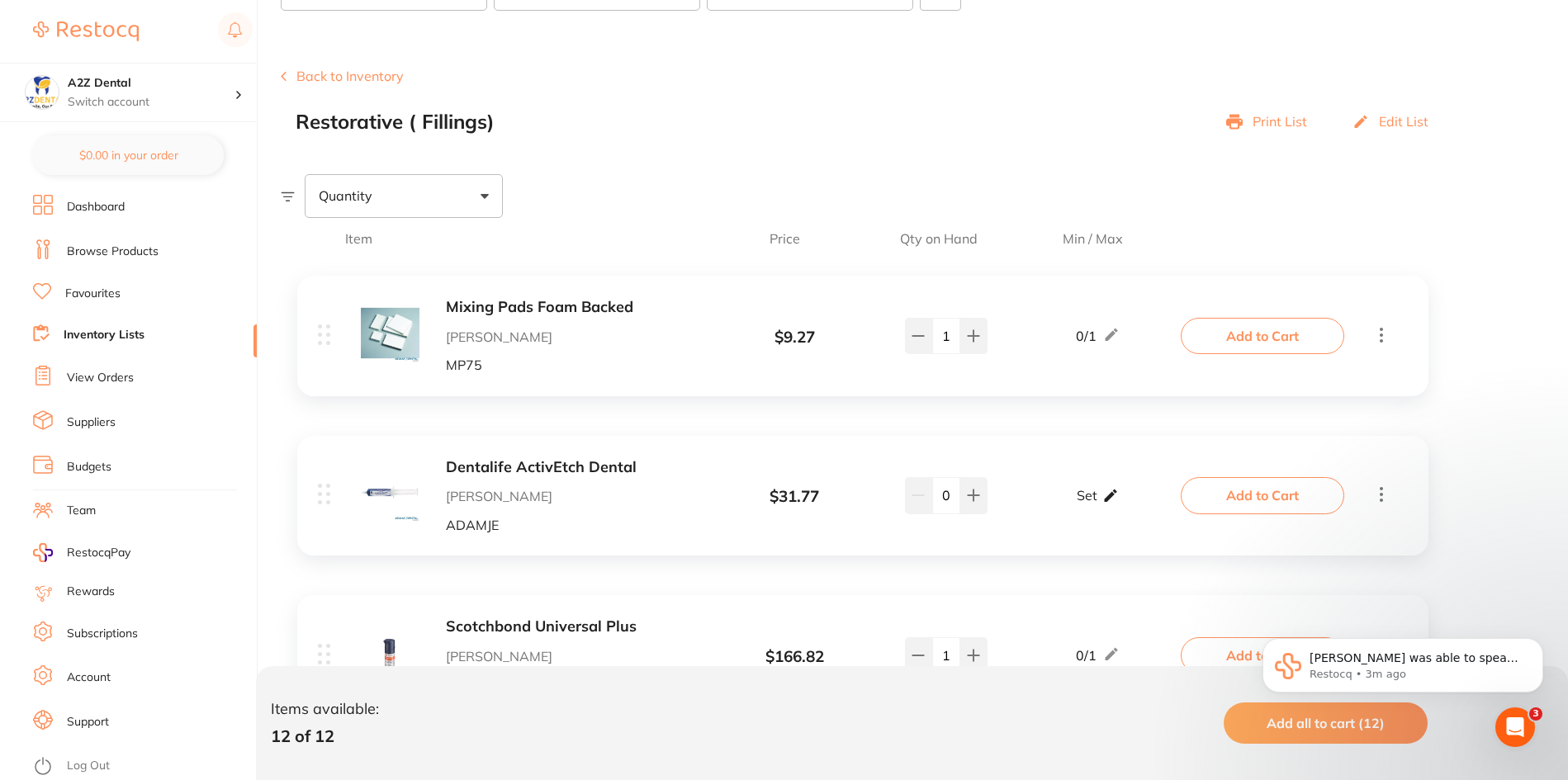
click at [1104, 497] on icon at bounding box center [1111, 496] width 17 height 17
drag, startPoint x: 1066, startPoint y: 499, endPoint x: 1076, endPoint y: 500, distance: 10.0
click at [1076, 500] on input "0" at bounding box center [1073, 504] width 33 height 26
type input "1"
drag, startPoint x: 1115, startPoint y: 504, endPoint x: 1125, endPoint y: 505, distance: 10.0
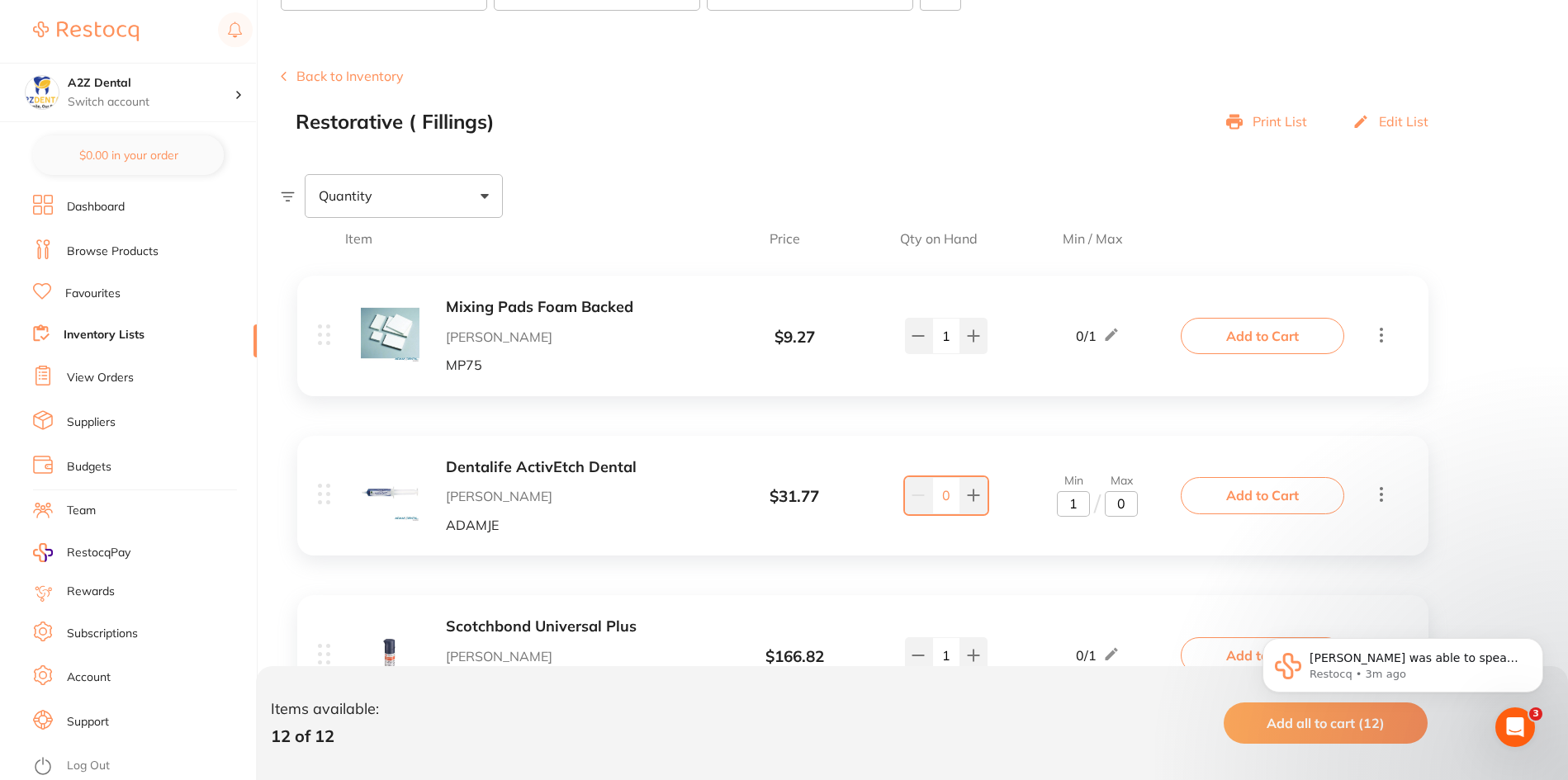
click at [1125, 505] on input "0" at bounding box center [1121, 504] width 33 height 26
click at [1022, 436] on div "Dentalife ActivEtch Dental Adam Dental ADAMJE $ 31.77 Min 1 / Max 1 0 Min 1 / M…" at bounding box center [862, 495] width 1131 height 119
type input "1"
click at [1263, 491] on button "Add to Cart" at bounding box center [1262, 495] width 163 height 36
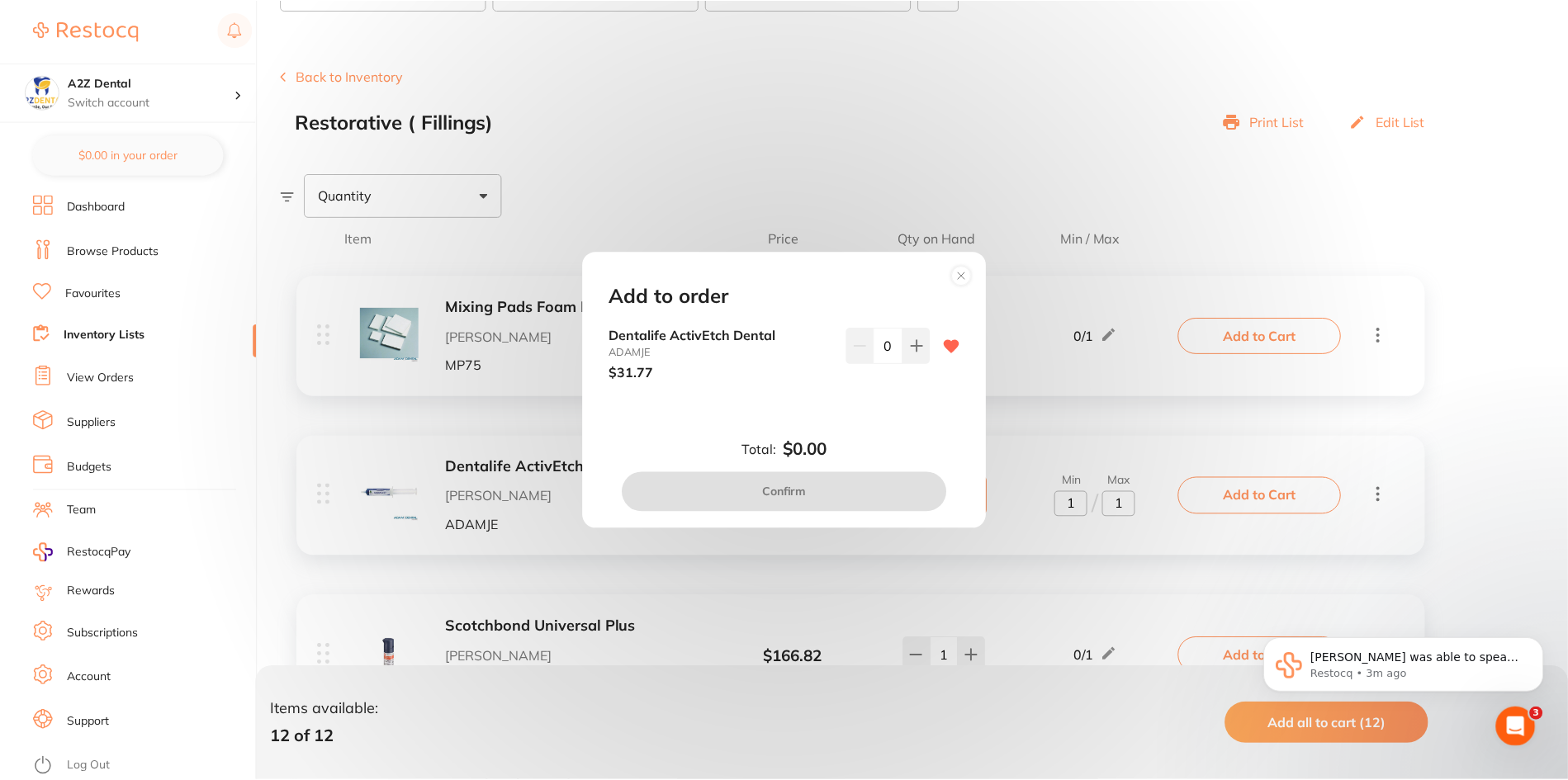
scroll to position [0, 0]
click at [916, 342] on icon at bounding box center [919, 346] width 14 height 14
type input "1"
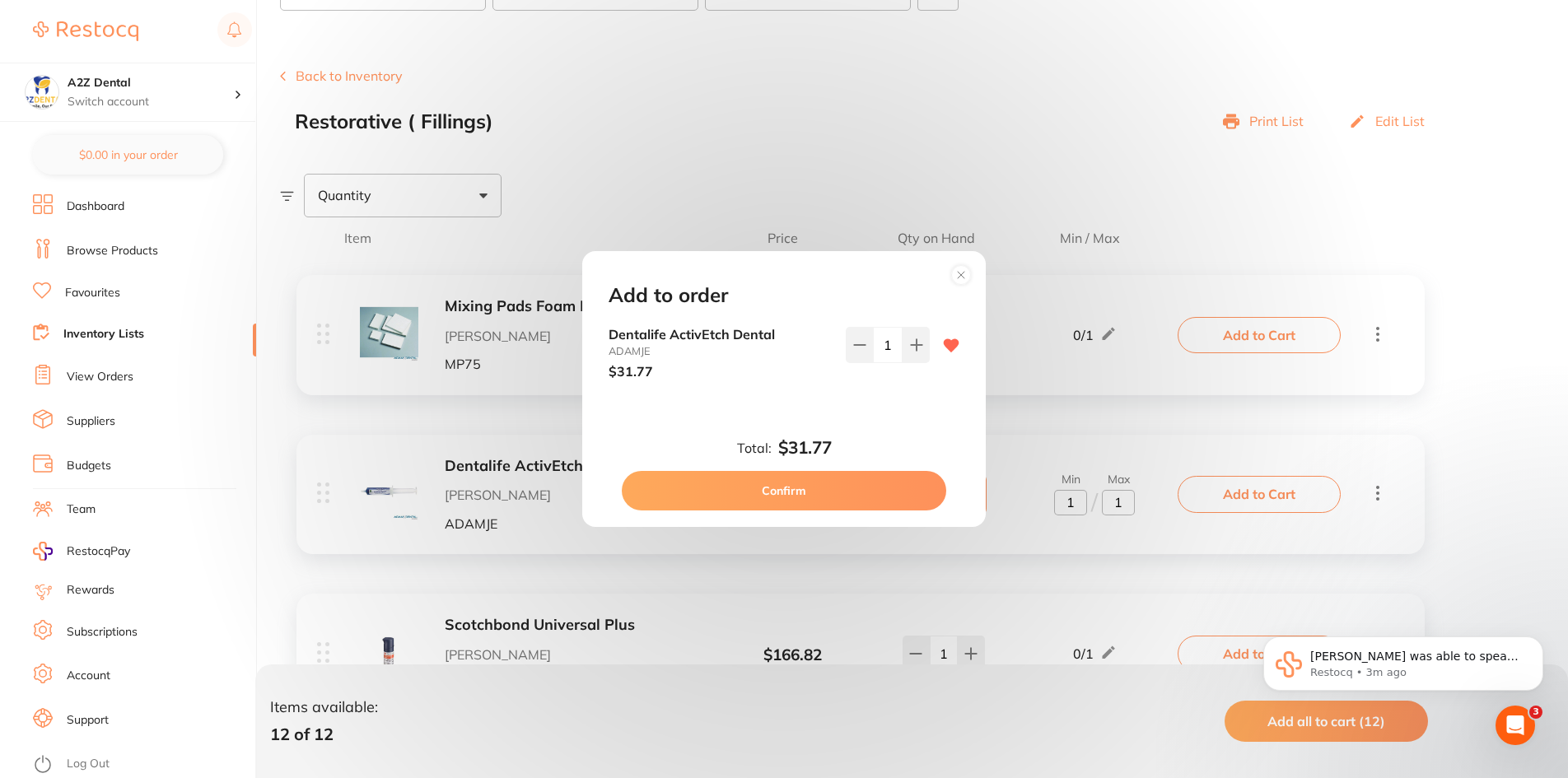
click at [775, 483] on button "Confirm" at bounding box center [784, 490] width 324 height 40
checkbox input "false"
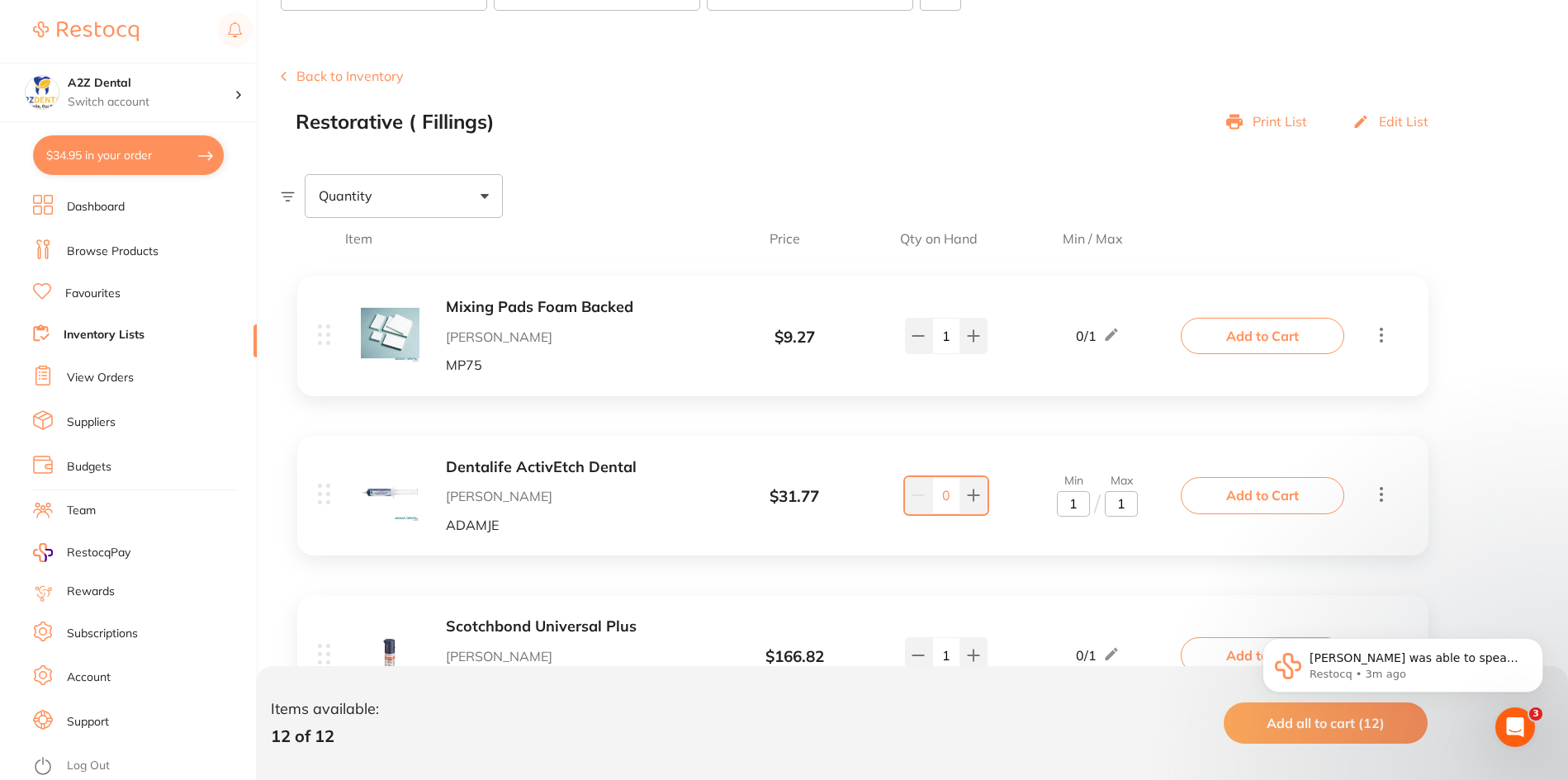
click at [835, 82] on div "Back to Inventory Restorative ( Fillings) Print List Edit List" at bounding box center [924, 101] width 1287 height 64
